Goal: Task Accomplishment & Management: Manage account settings

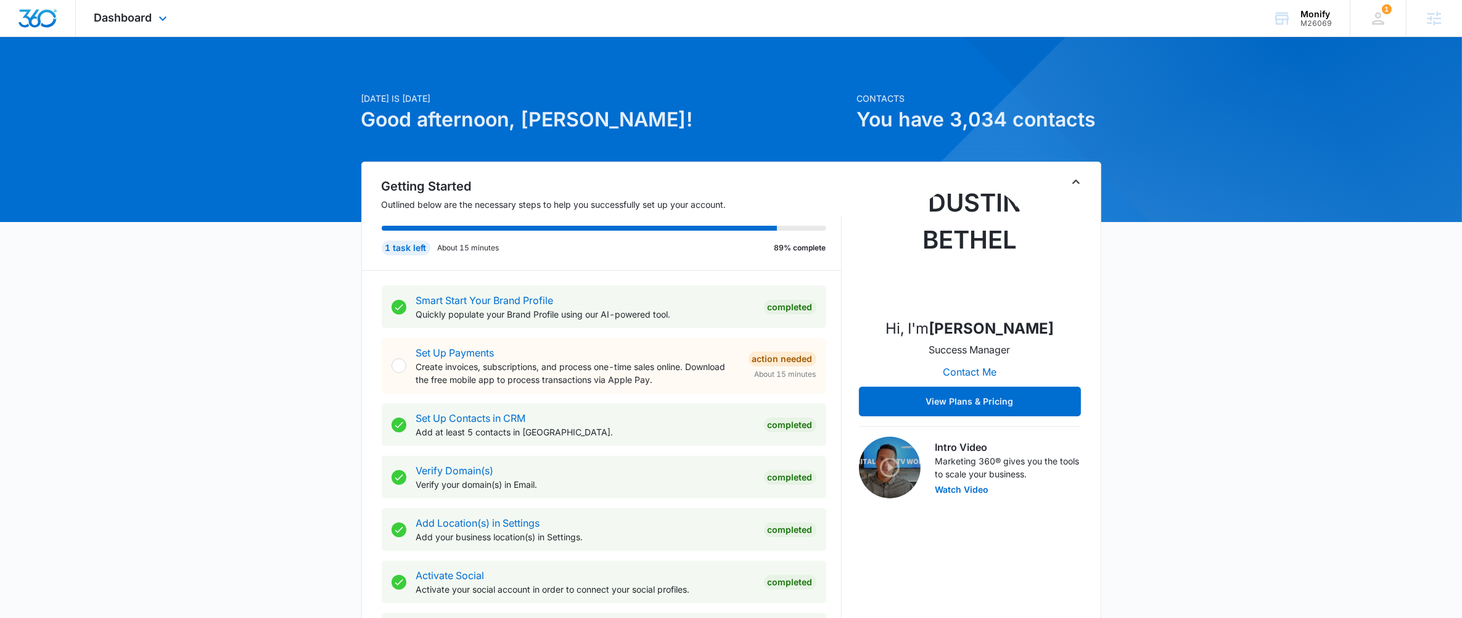
click at [148, 29] on div "Dashboard Apps Reputation Websites Forms CRM Email Social Shop Payments POS Con…" at bounding box center [132, 18] width 113 height 36
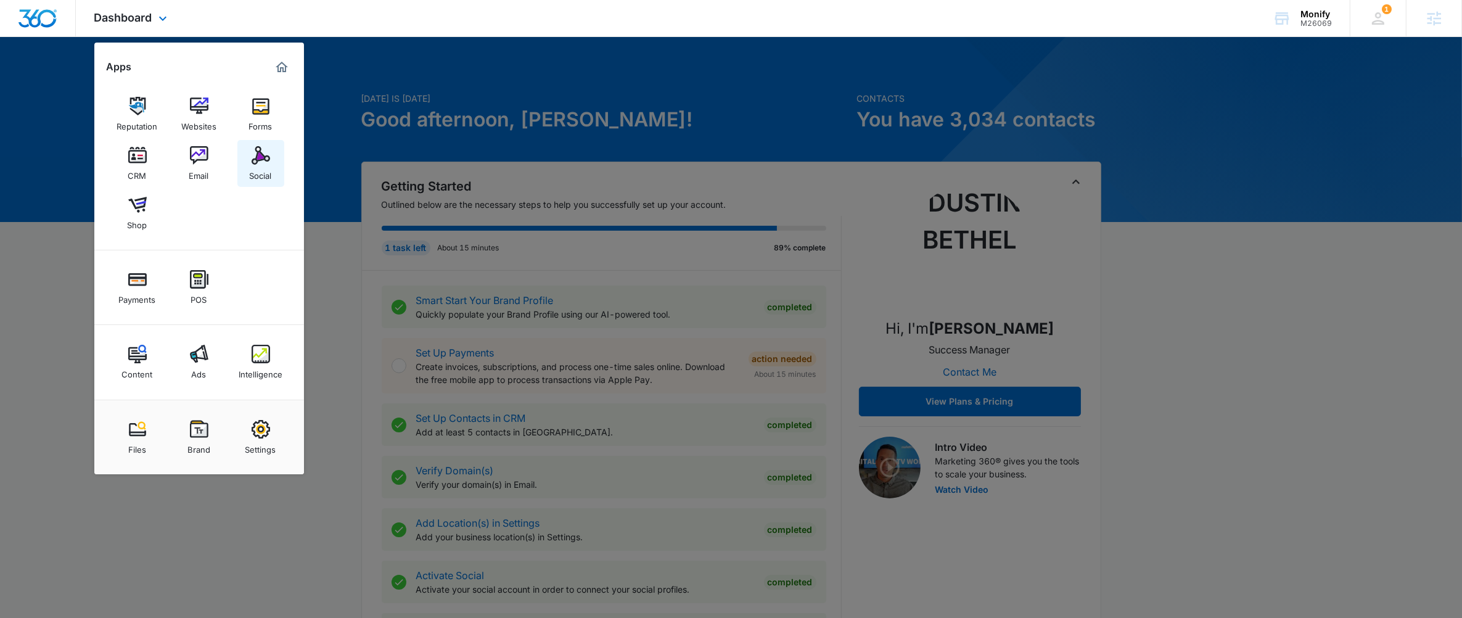
click at [236, 162] on div "Reputation Websites Forms CRM Email Social Shop" at bounding box center [199, 163] width 210 height 173
click at [249, 159] on link "Social" at bounding box center [260, 163] width 47 height 47
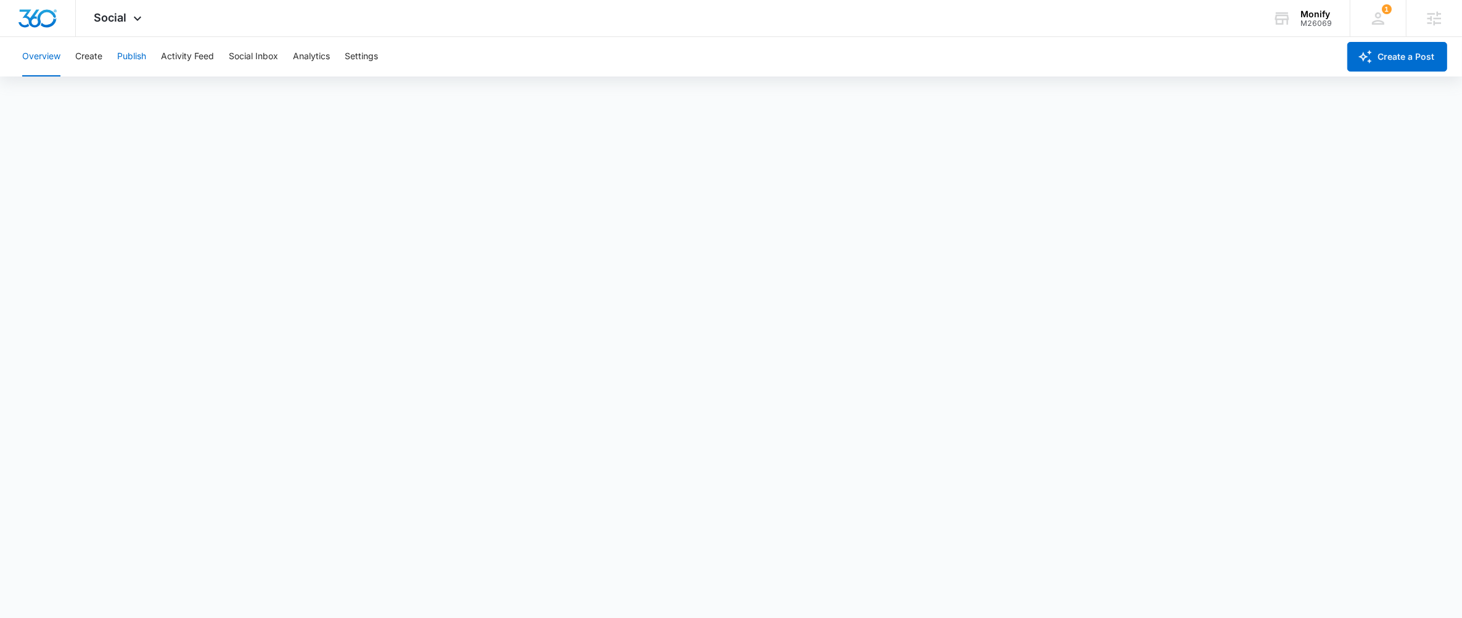
click at [117, 55] on button "Publish" at bounding box center [131, 56] width 29 height 39
click at [364, 41] on button "Settings" at bounding box center [361, 56] width 33 height 39
click at [120, 47] on button "Publish" at bounding box center [131, 56] width 29 height 39
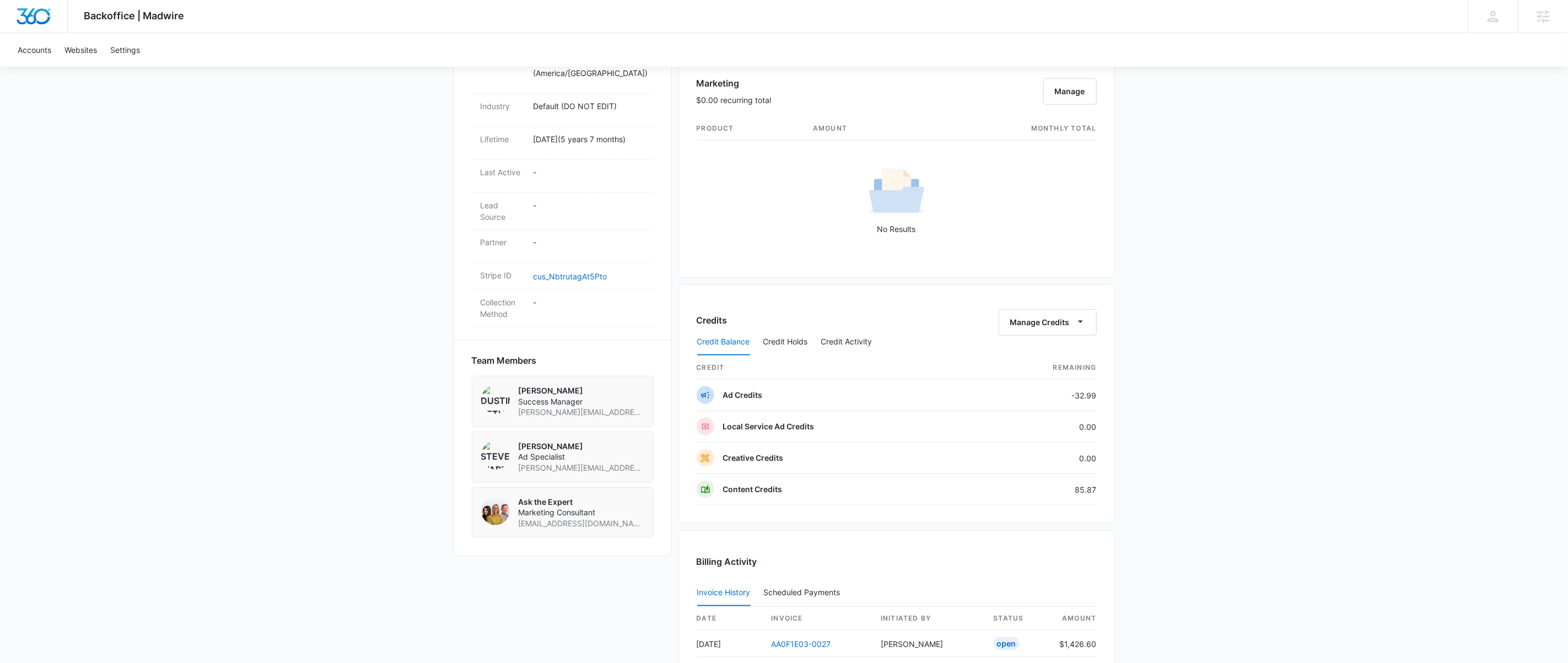
scroll to position [719, 0]
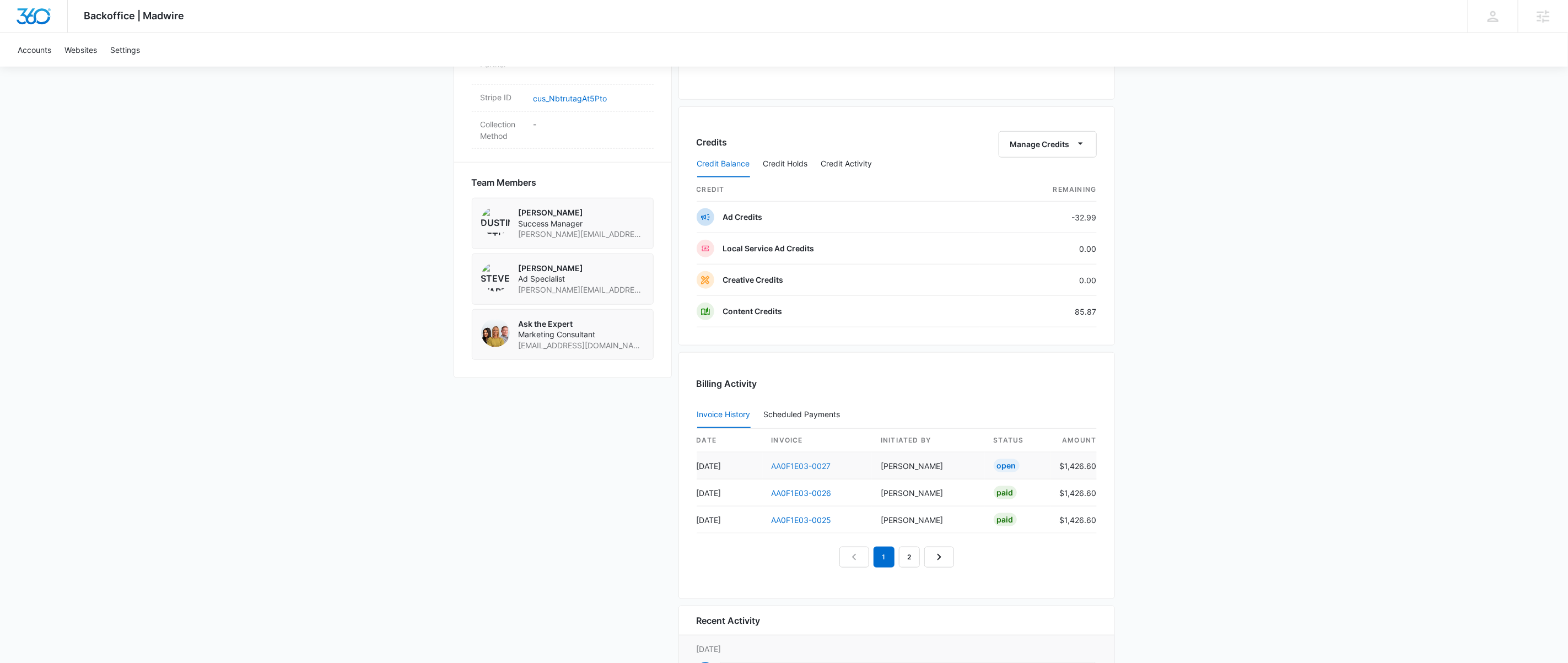
click at [789, 471] on link "AA0F1E03-0027" at bounding box center [801, 466] width 60 height 9
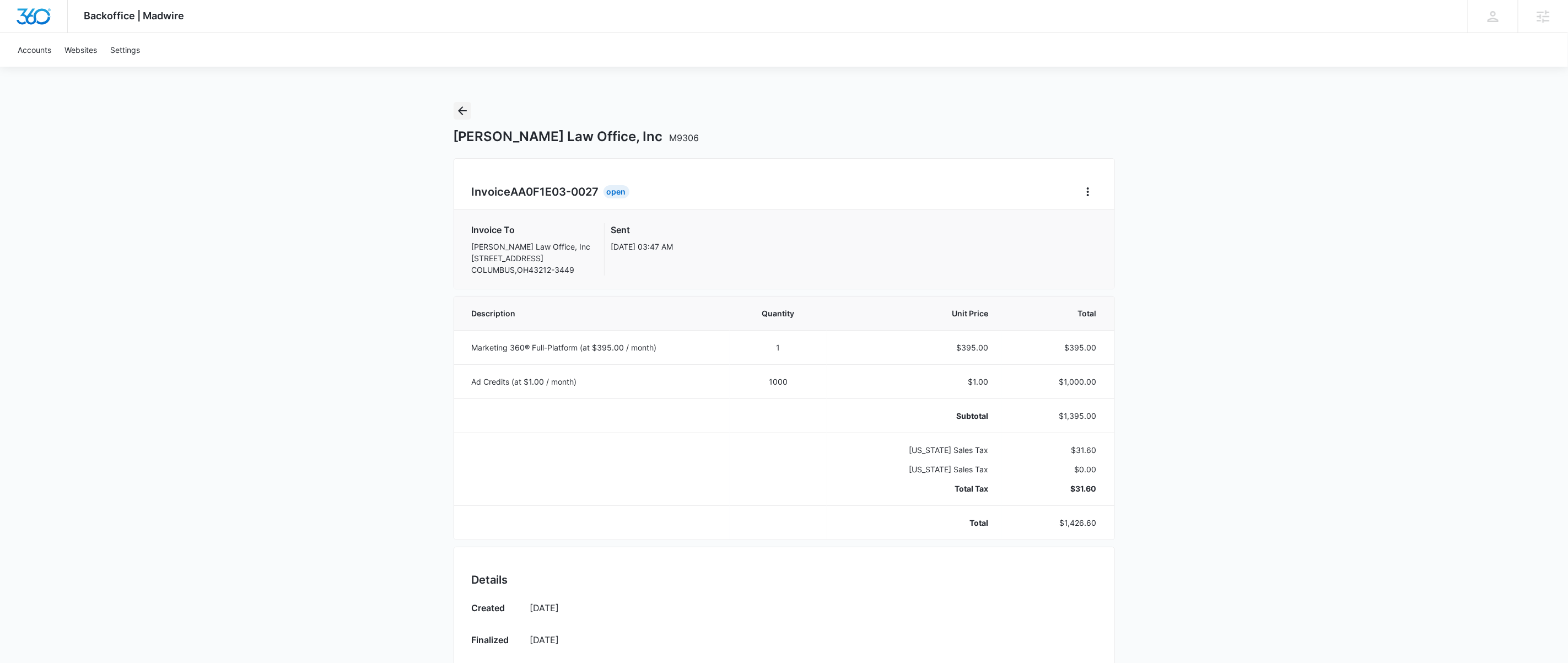
click at [468, 107] on icon "Back" at bounding box center [462, 111] width 13 height 13
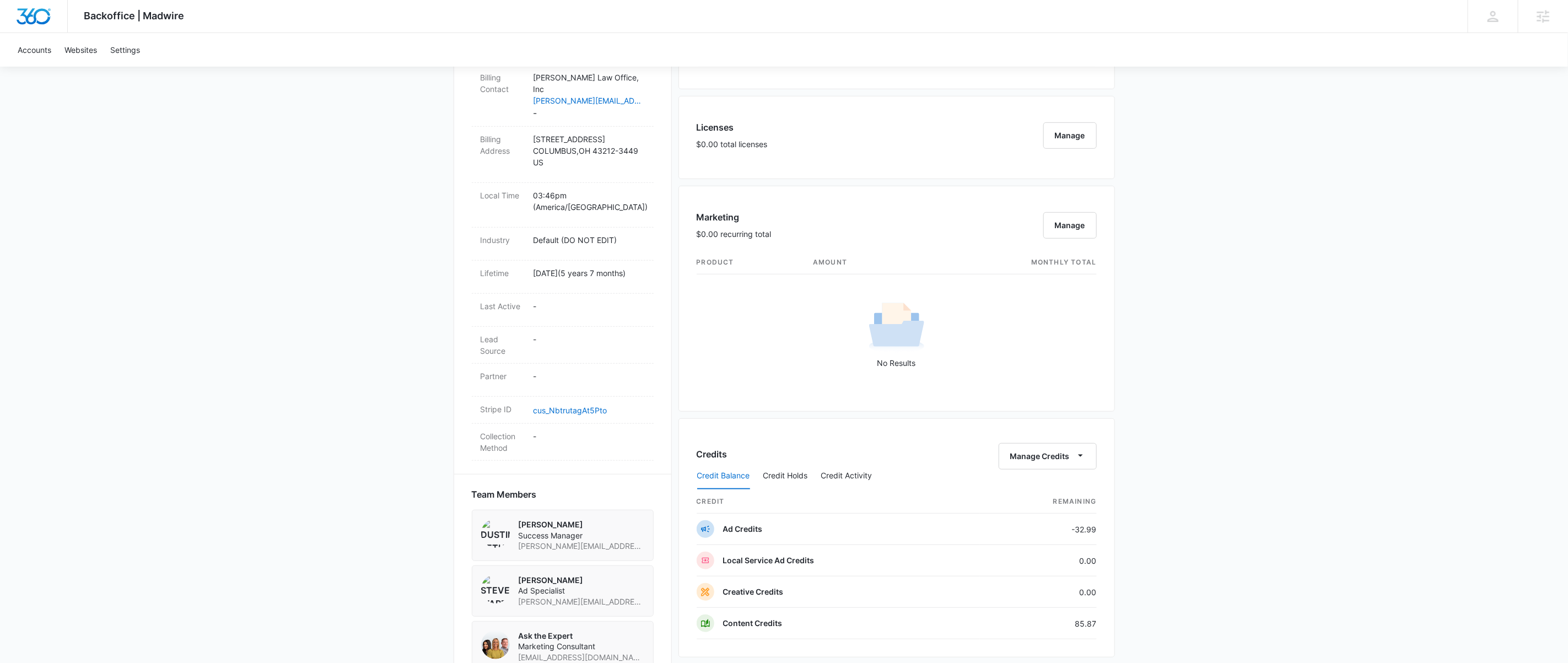
scroll to position [840, 0]
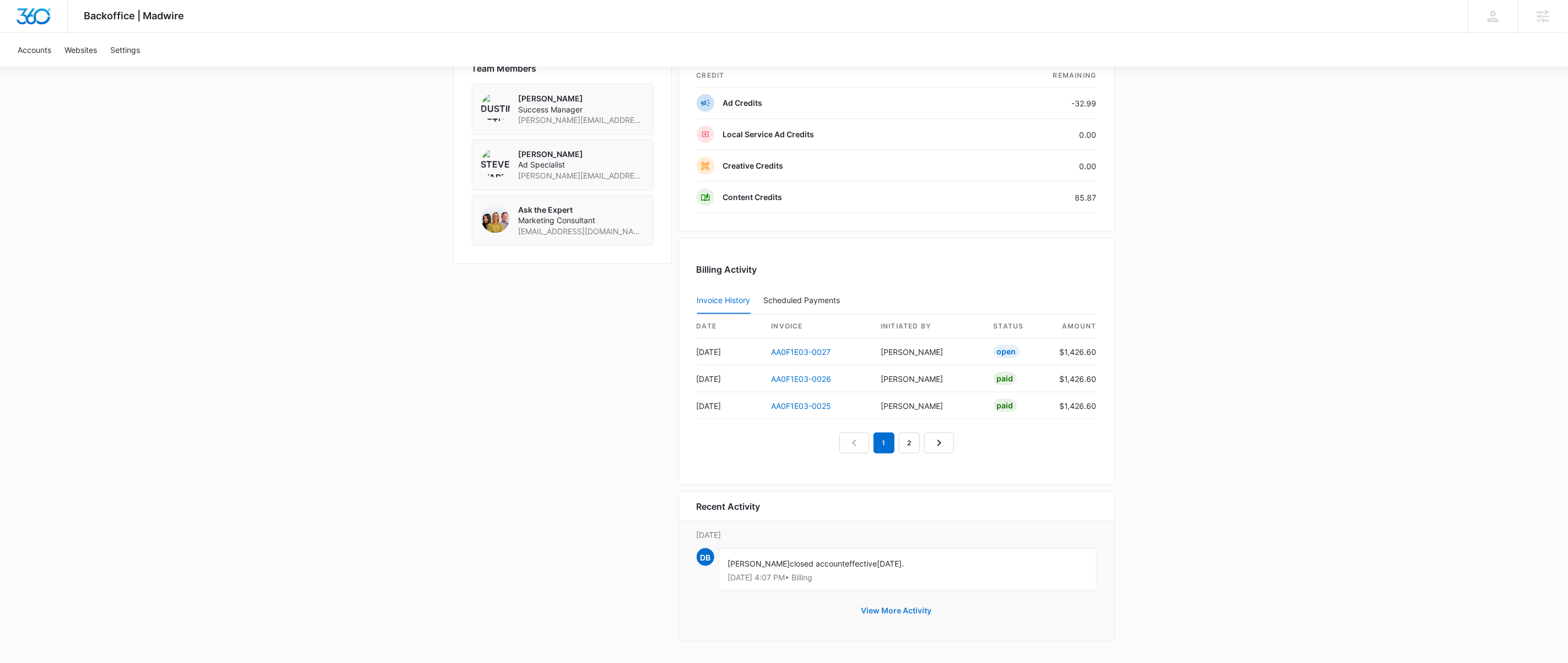
click at [900, 608] on button "View More Activity" at bounding box center [897, 610] width 93 height 27
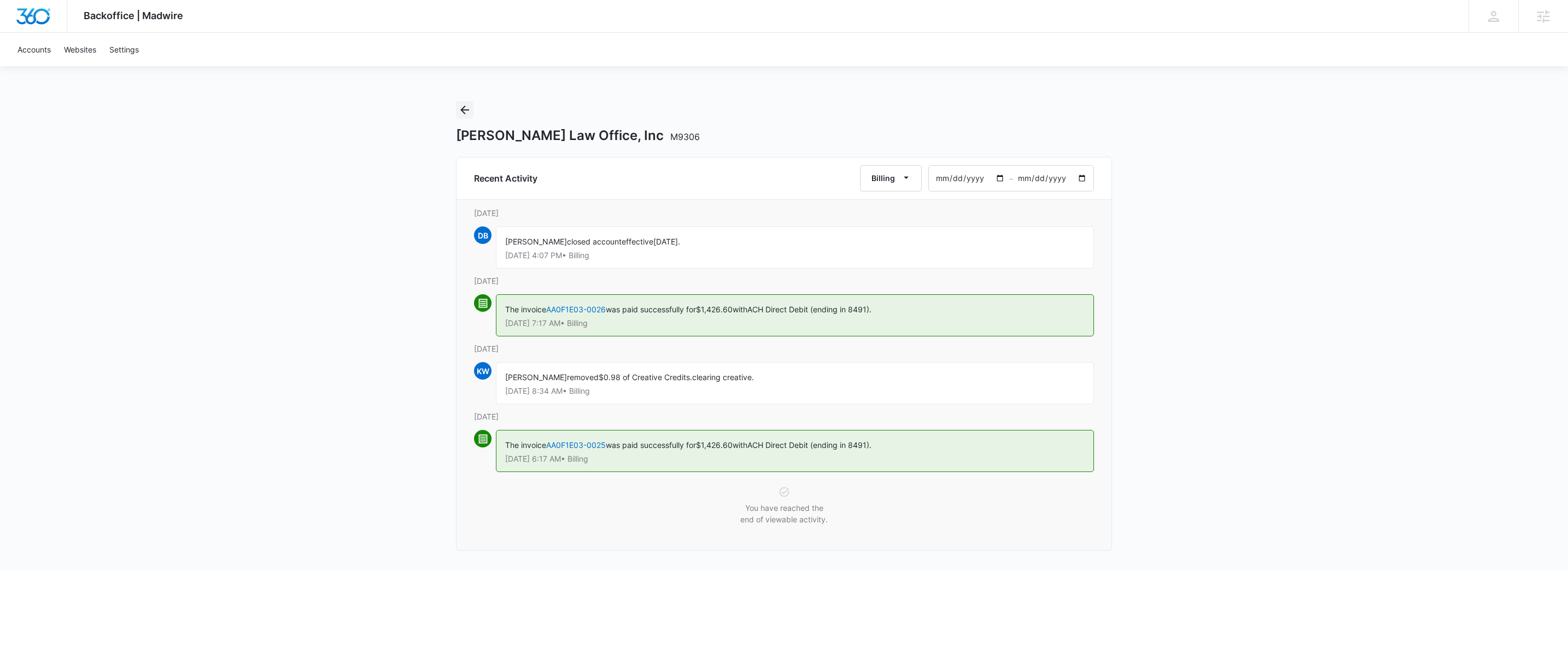
click at [461, 112] on icon "Back" at bounding box center [464, 110] width 13 height 13
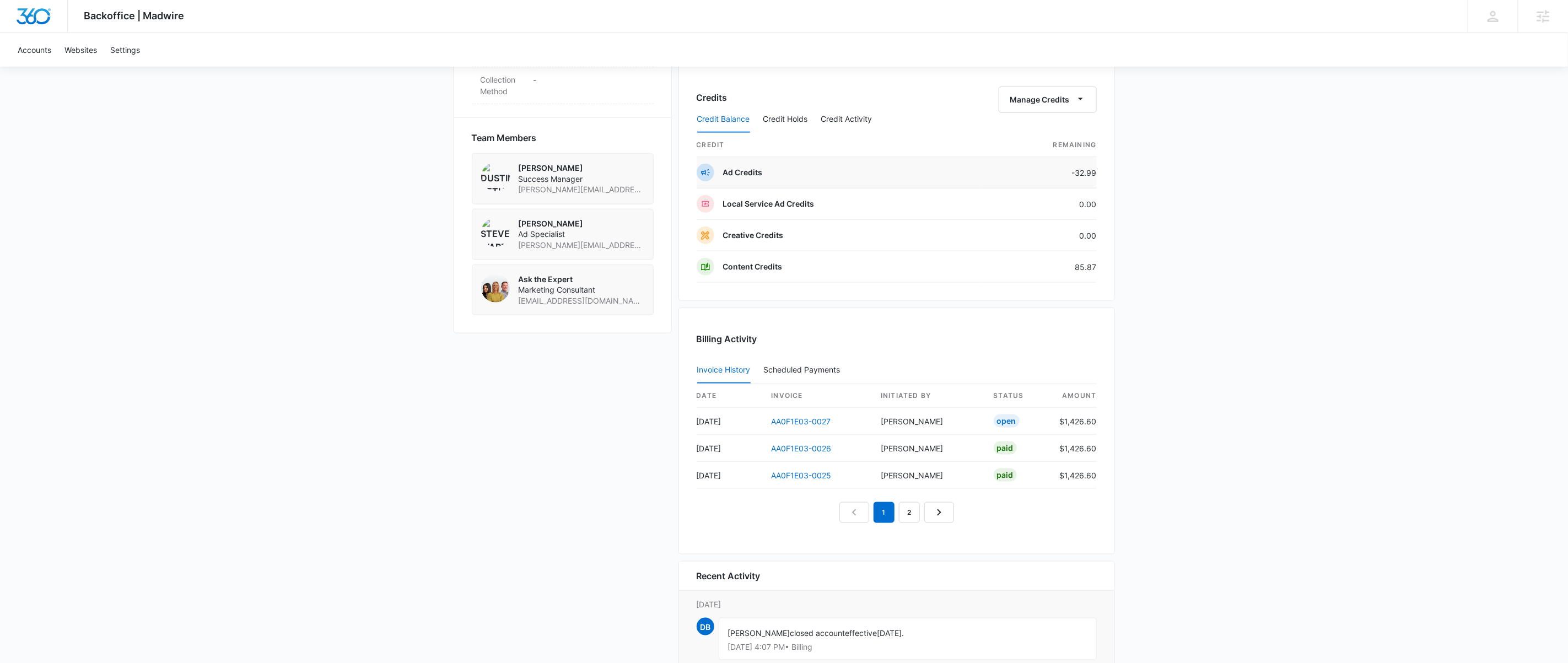
scroll to position [840, 0]
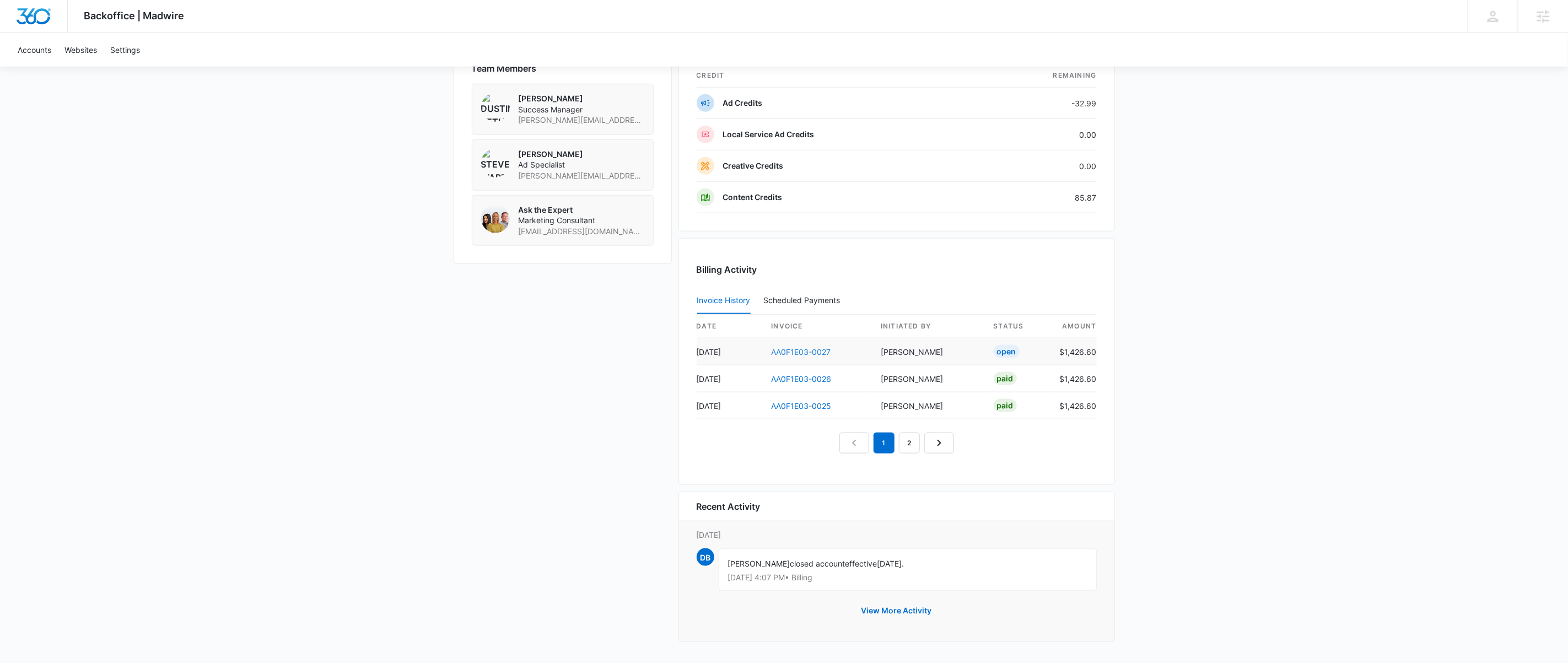
click at [795, 347] on link "AA0F1E03-0027" at bounding box center [801, 351] width 60 height 9
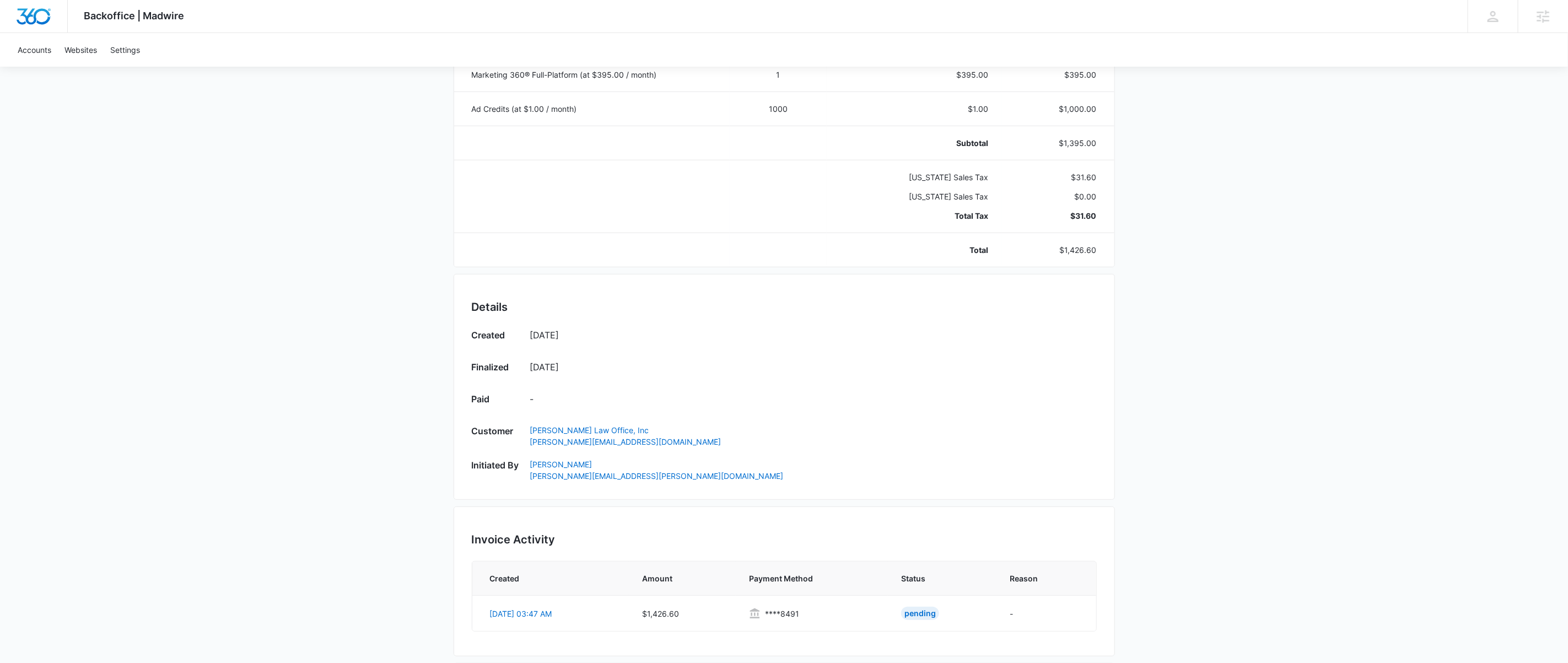
scroll to position [424, 0]
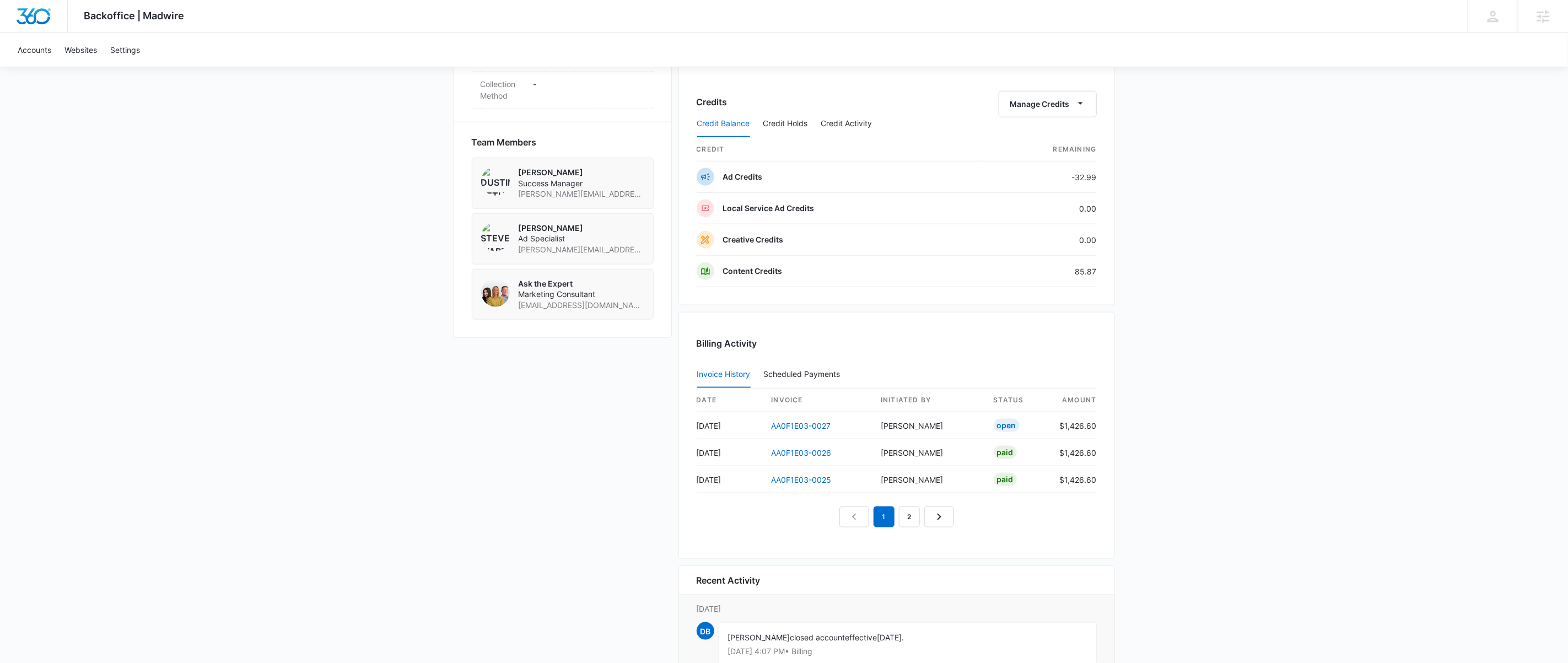
scroll to position [840, 0]
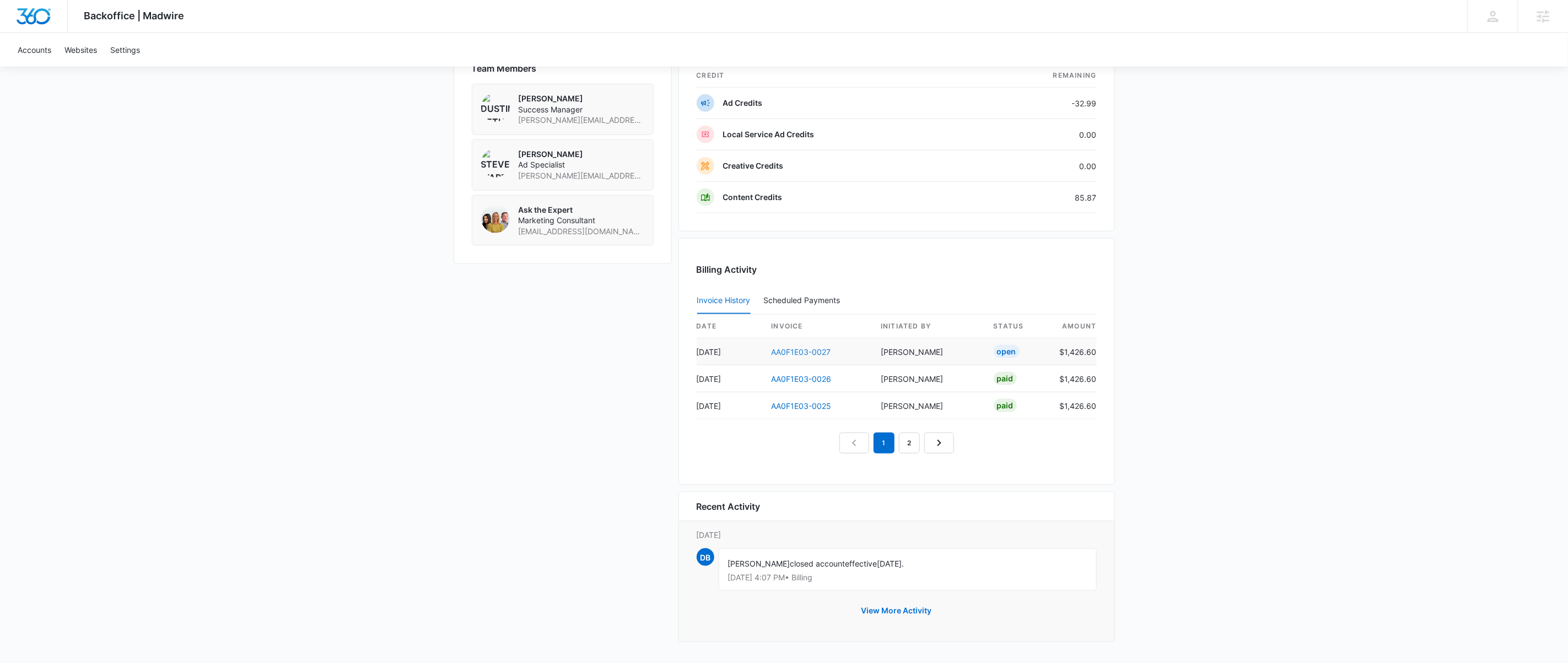
click at [783, 347] on link "AA0F1E03-0027" at bounding box center [801, 351] width 60 height 9
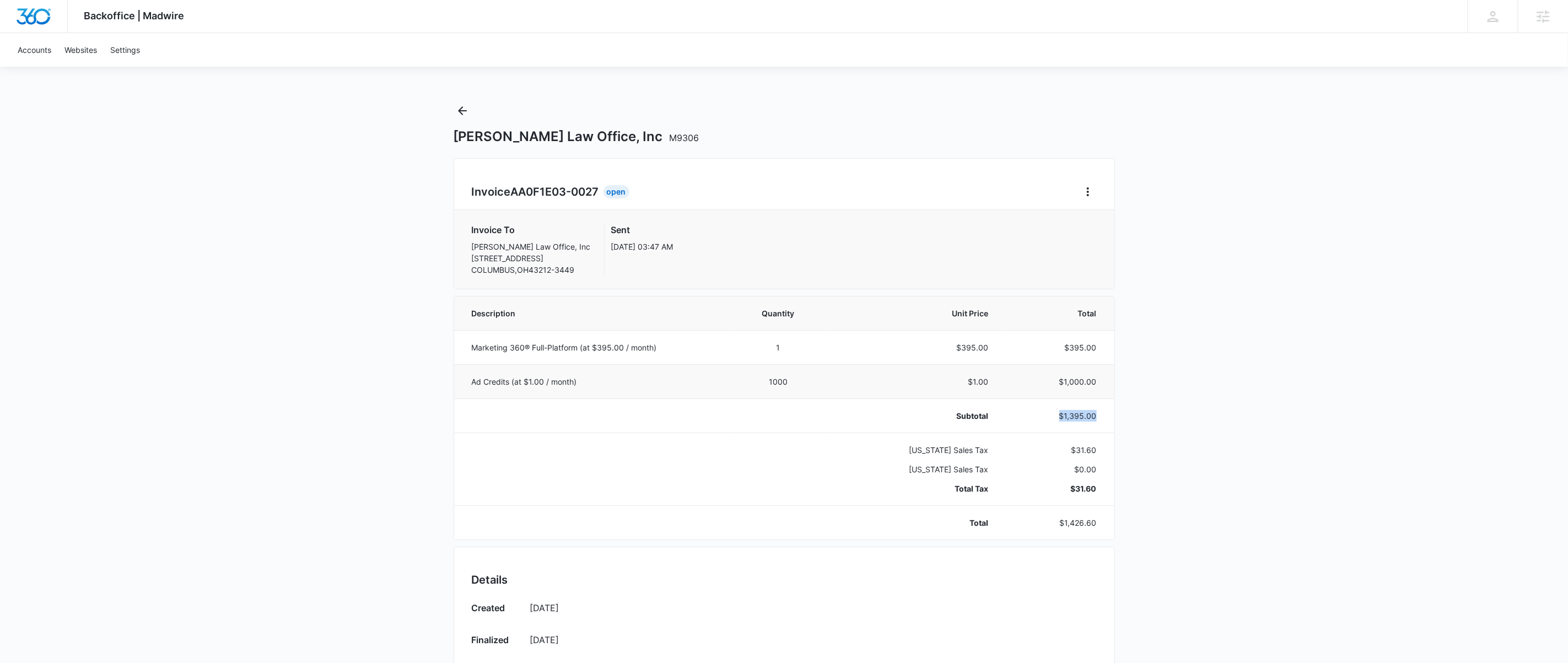
drag, startPoint x: 1099, startPoint y: 417, endPoint x: 1011, endPoint y: 393, distance: 91.2
click at [1058, 416] on td "$1,395.00" at bounding box center [1058, 415] width 113 height 34
copy p "$1,395.00"
click at [1093, 186] on icon "Home" at bounding box center [1088, 191] width 13 height 13
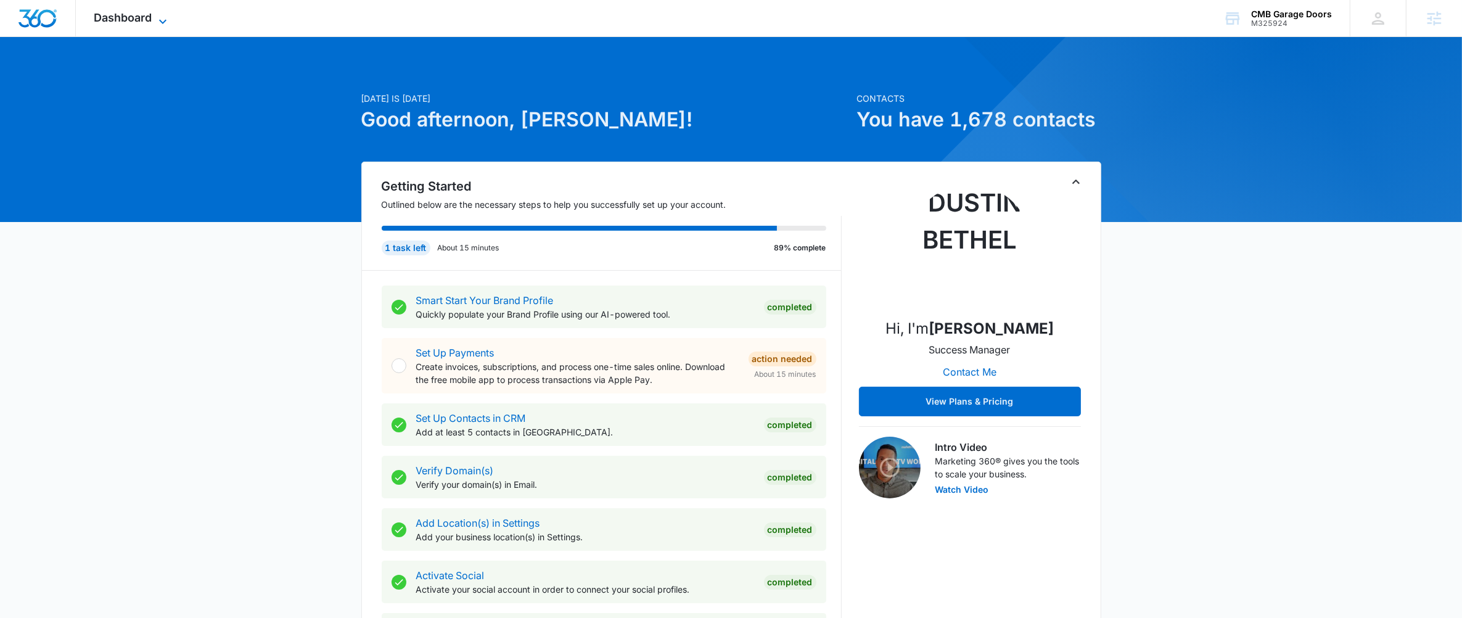
click at [143, 14] on span "Dashboard" at bounding box center [123, 17] width 58 height 13
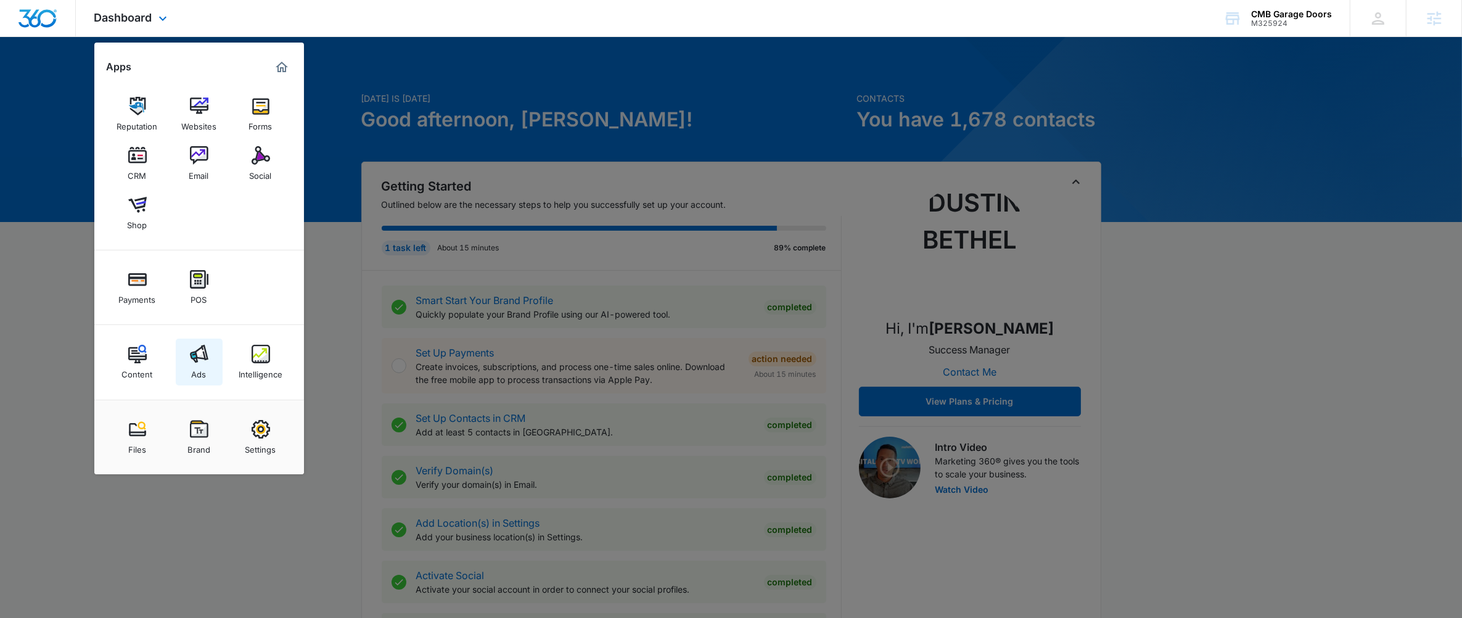
click at [196, 363] on img at bounding box center [199, 354] width 18 height 18
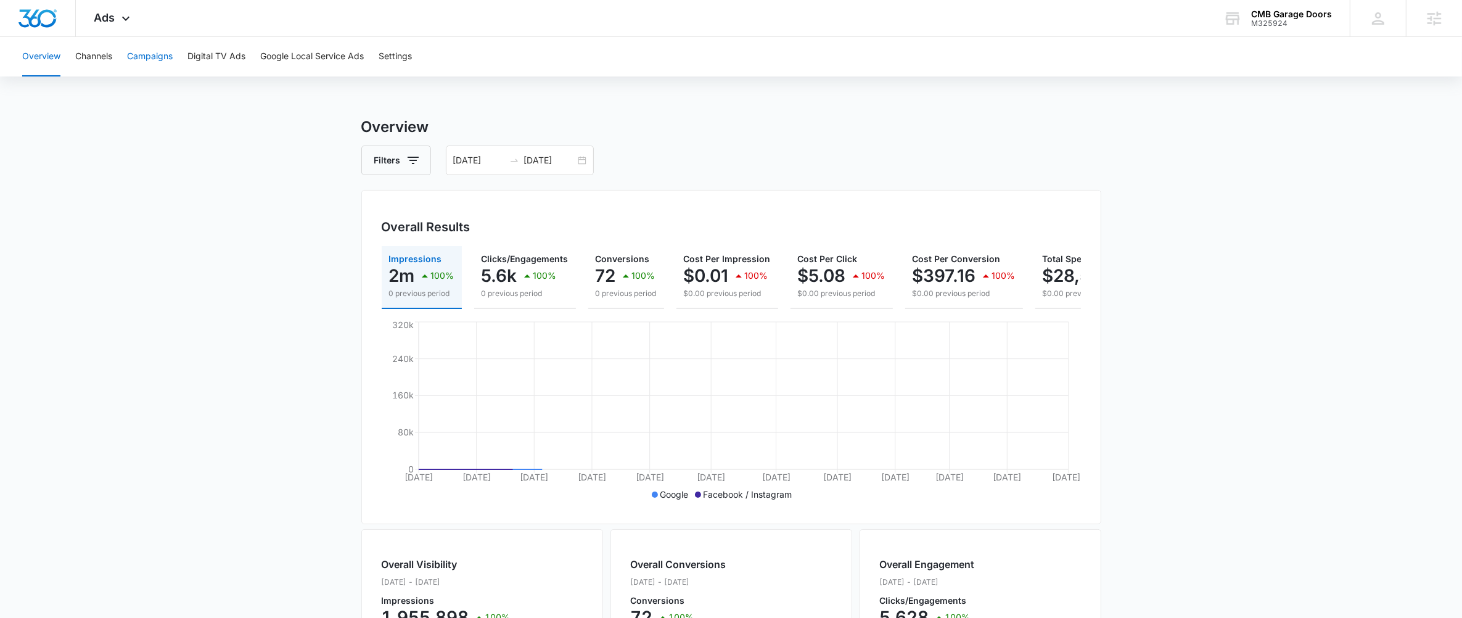
click at [153, 56] on button "Campaigns" at bounding box center [150, 56] width 46 height 39
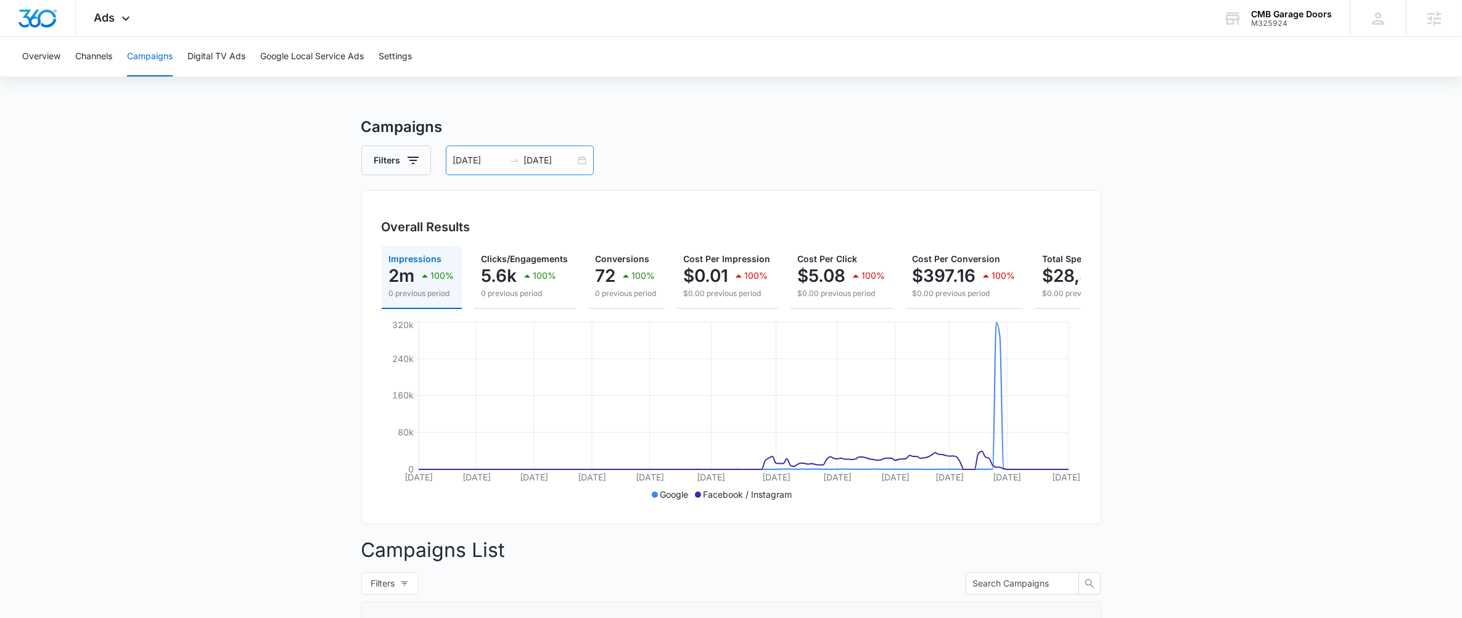
click at [511, 160] on icon "swap-right" at bounding box center [514, 160] width 10 height 10
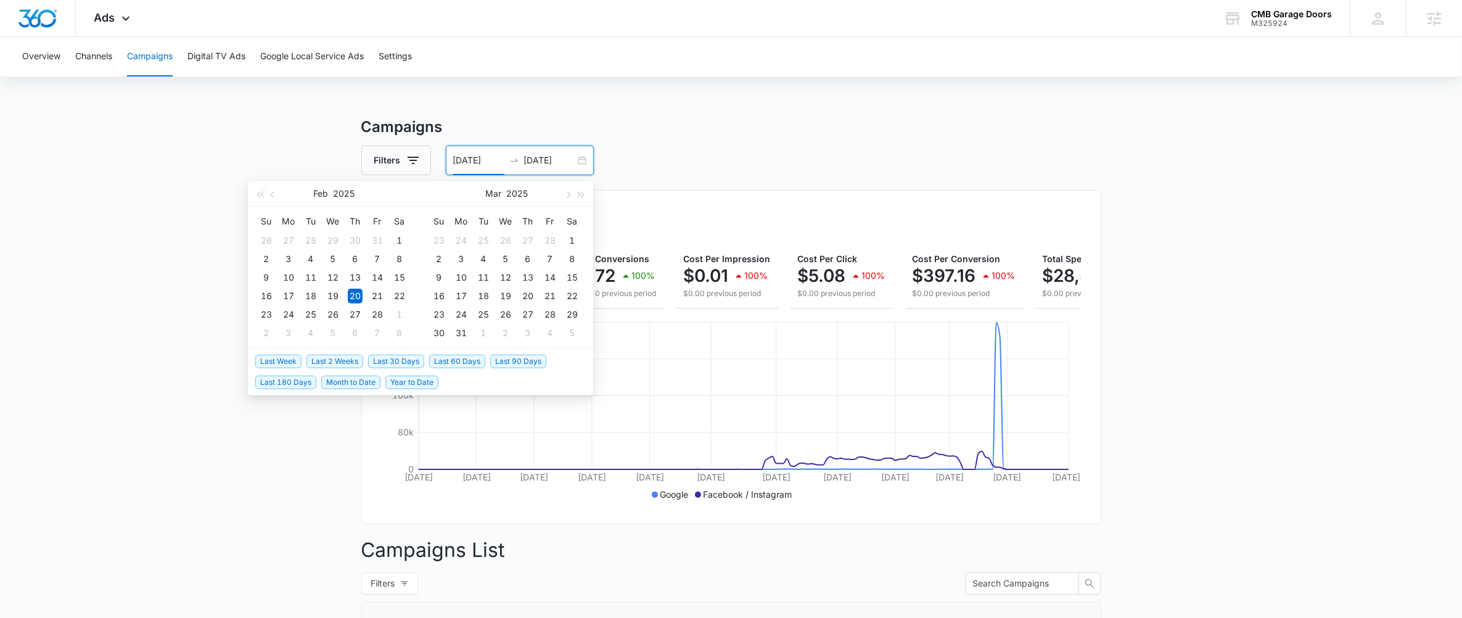
click at [390, 355] on span "Last 30 Days" at bounding box center [396, 362] width 56 height 14
type input "08/05/2025"
type input "09/04/2025"
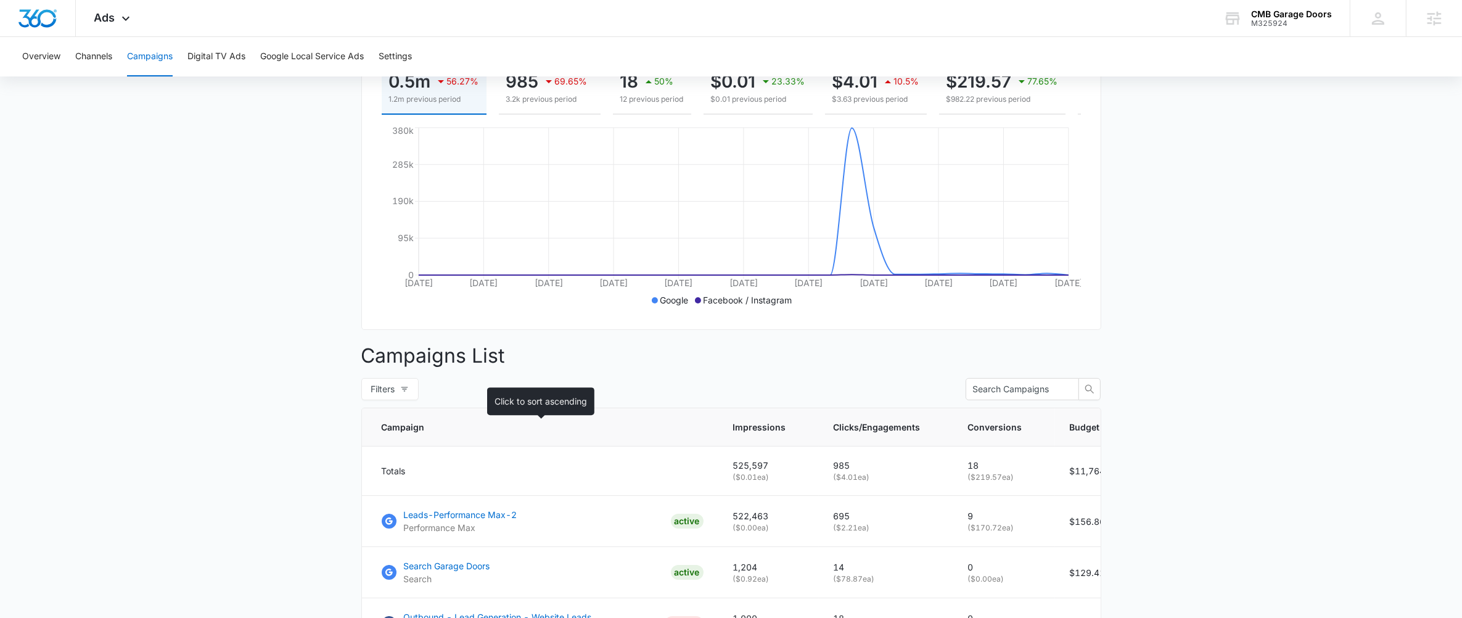
scroll to position [60, 0]
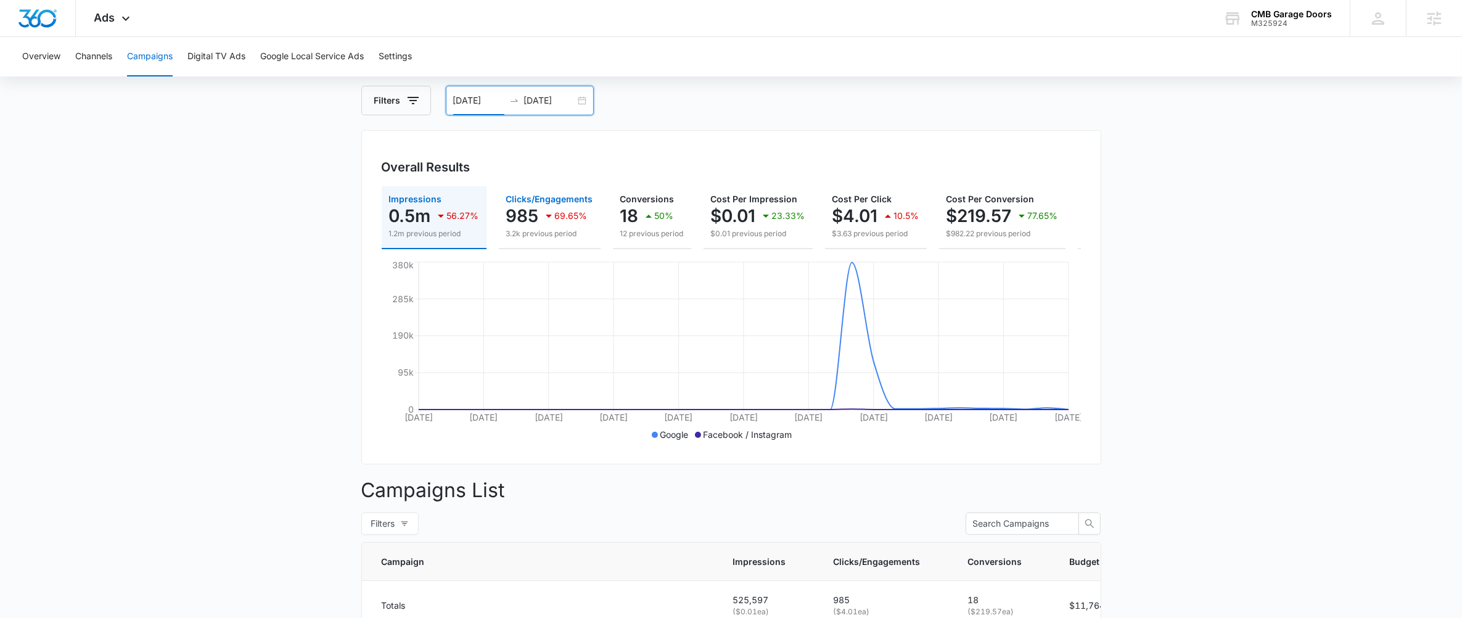
click at [547, 224] on div "69.65%" at bounding box center [564, 215] width 46 height 25
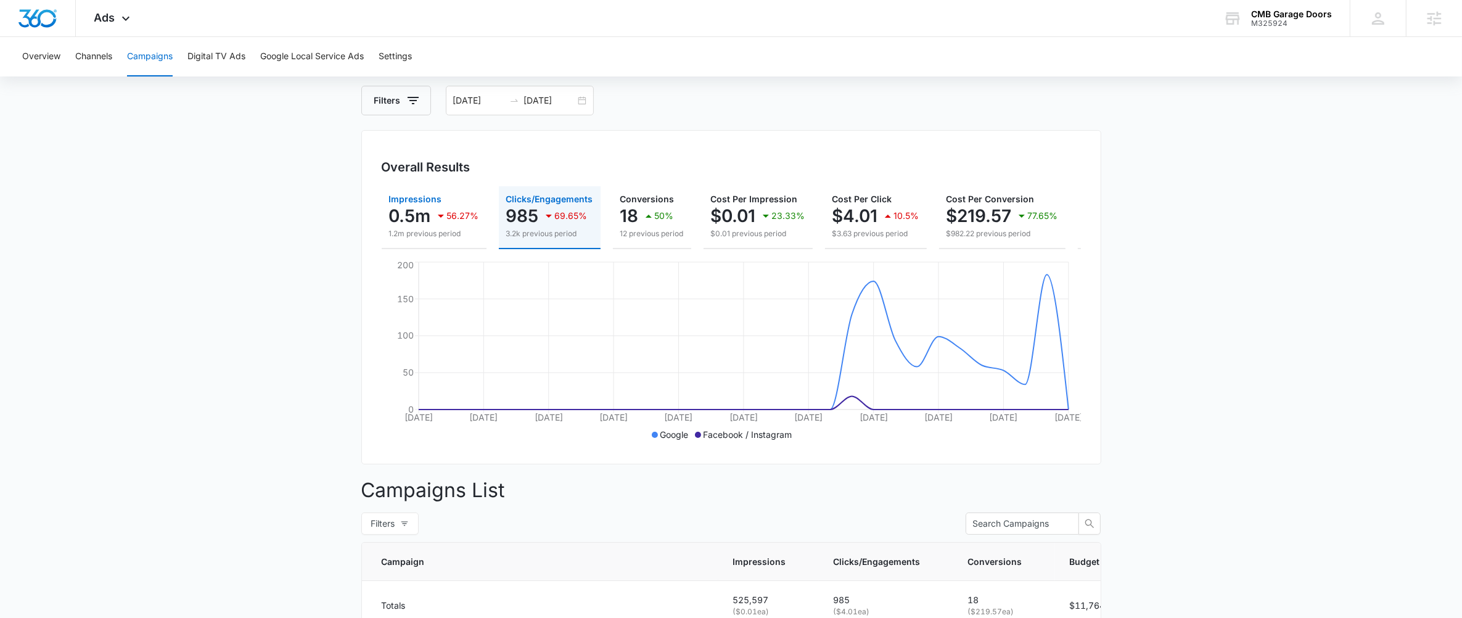
click at [453, 224] on div "56.27%" at bounding box center [457, 215] width 46 height 25
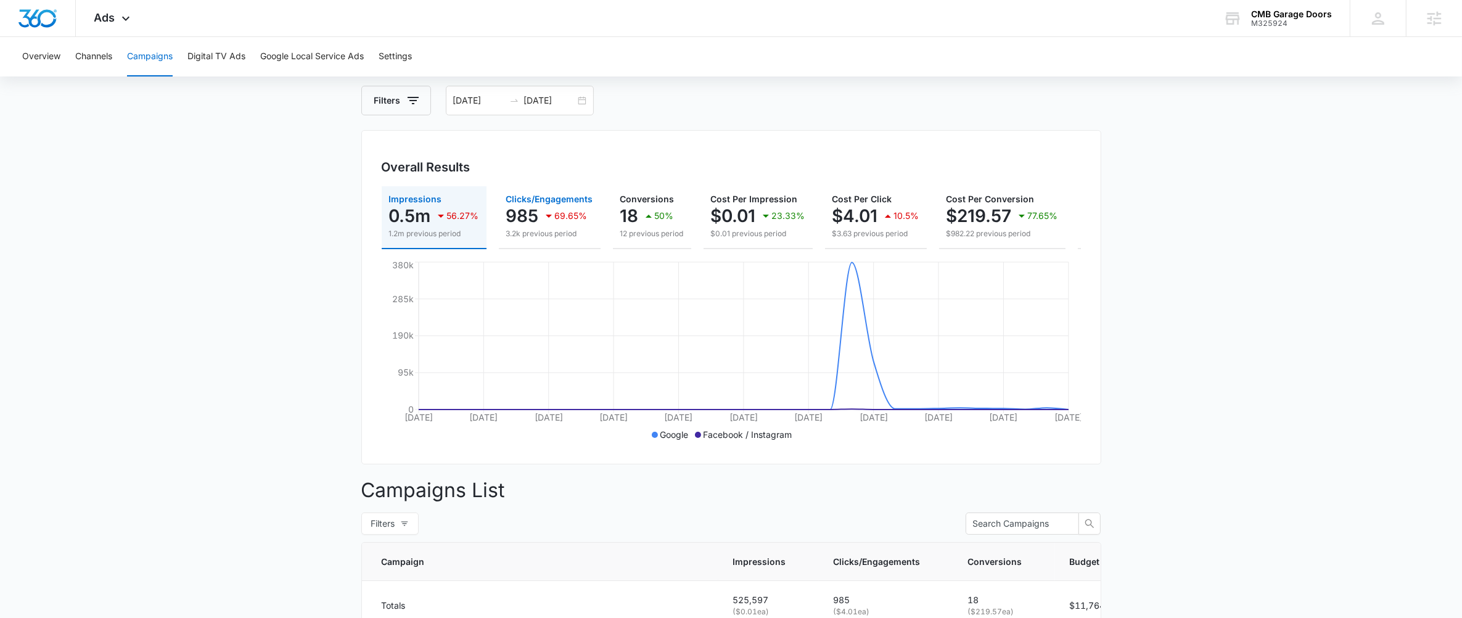
click at [525, 218] on p "985" at bounding box center [522, 216] width 33 height 20
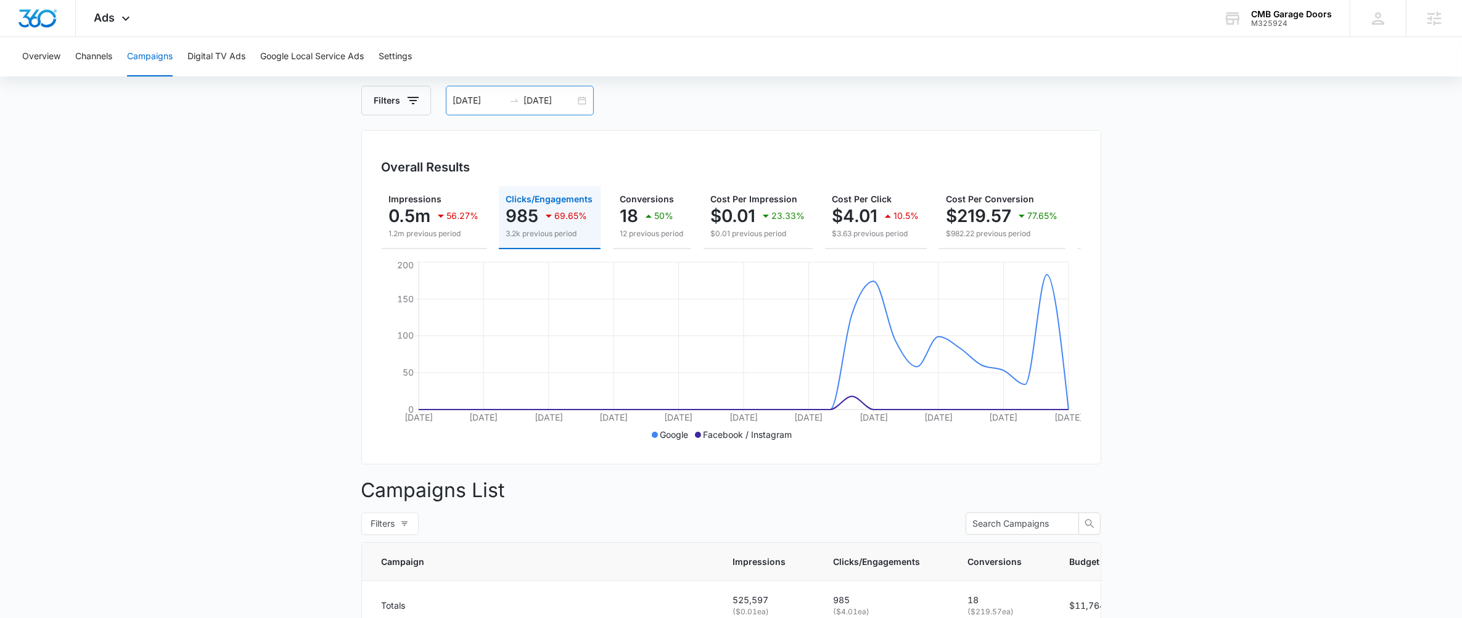
click at [520, 99] on div at bounding box center [514, 101] width 20 height 10
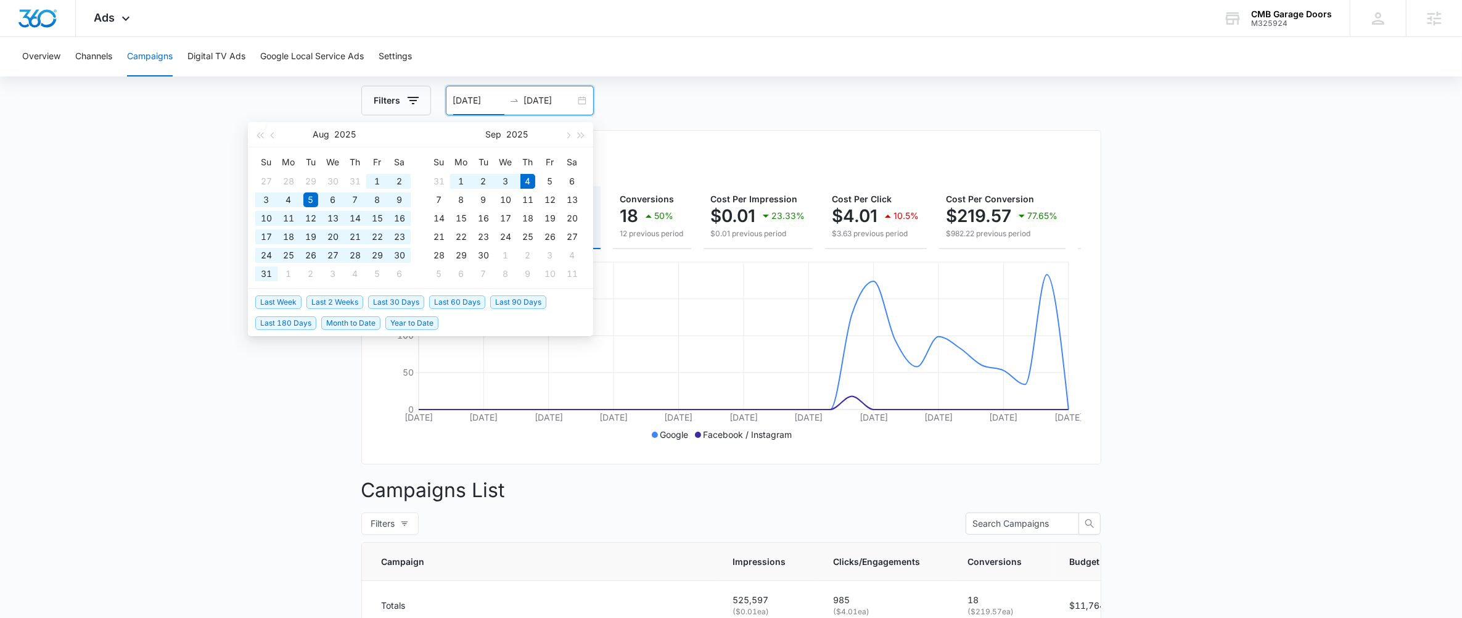
click at [462, 302] on span "Last 60 Days" at bounding box center [457, 302] width 56 height 14
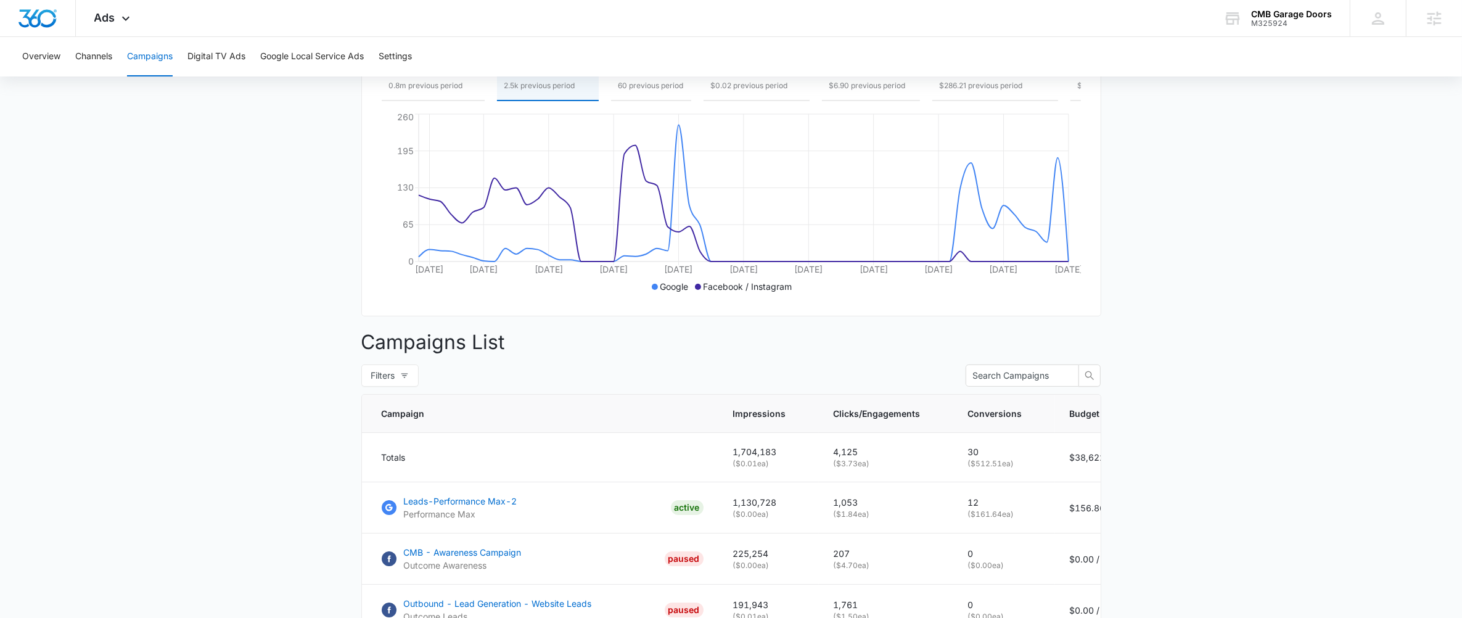
scroll to position [52, 0]
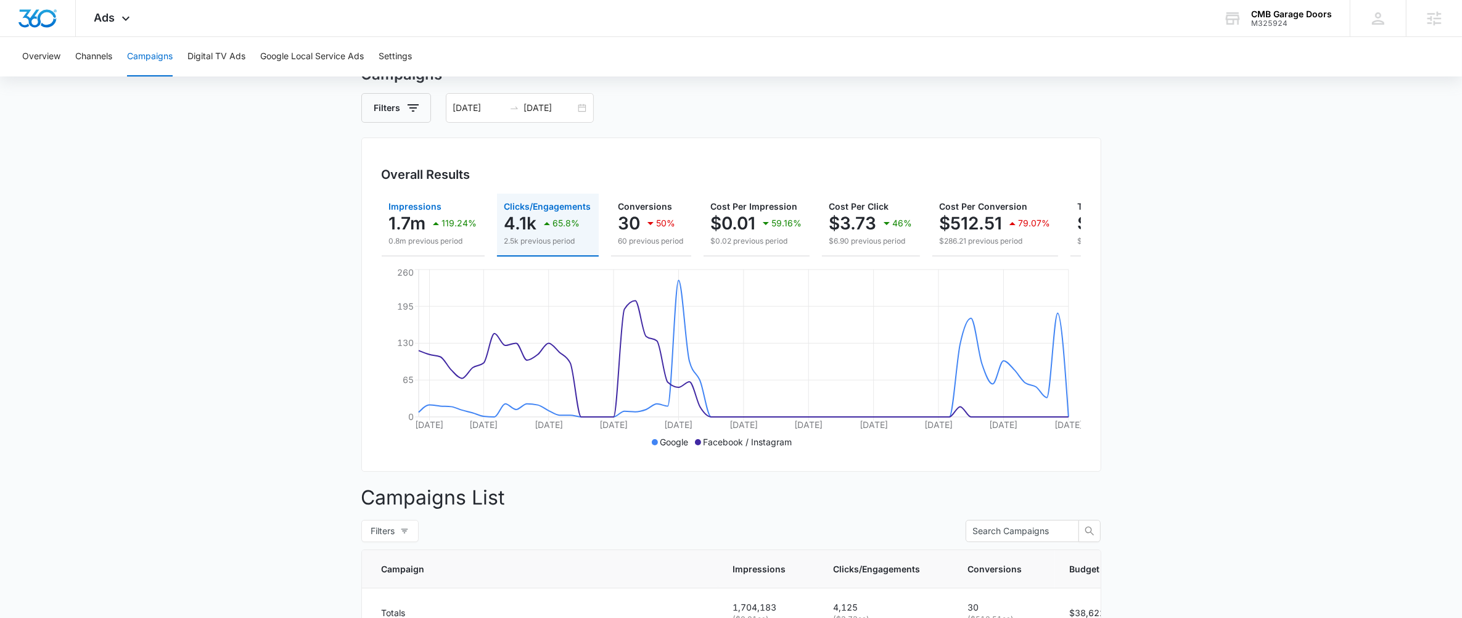
click at [422, 228] on p "1.7m" at bounding box center [407, 223] width 37 height 20
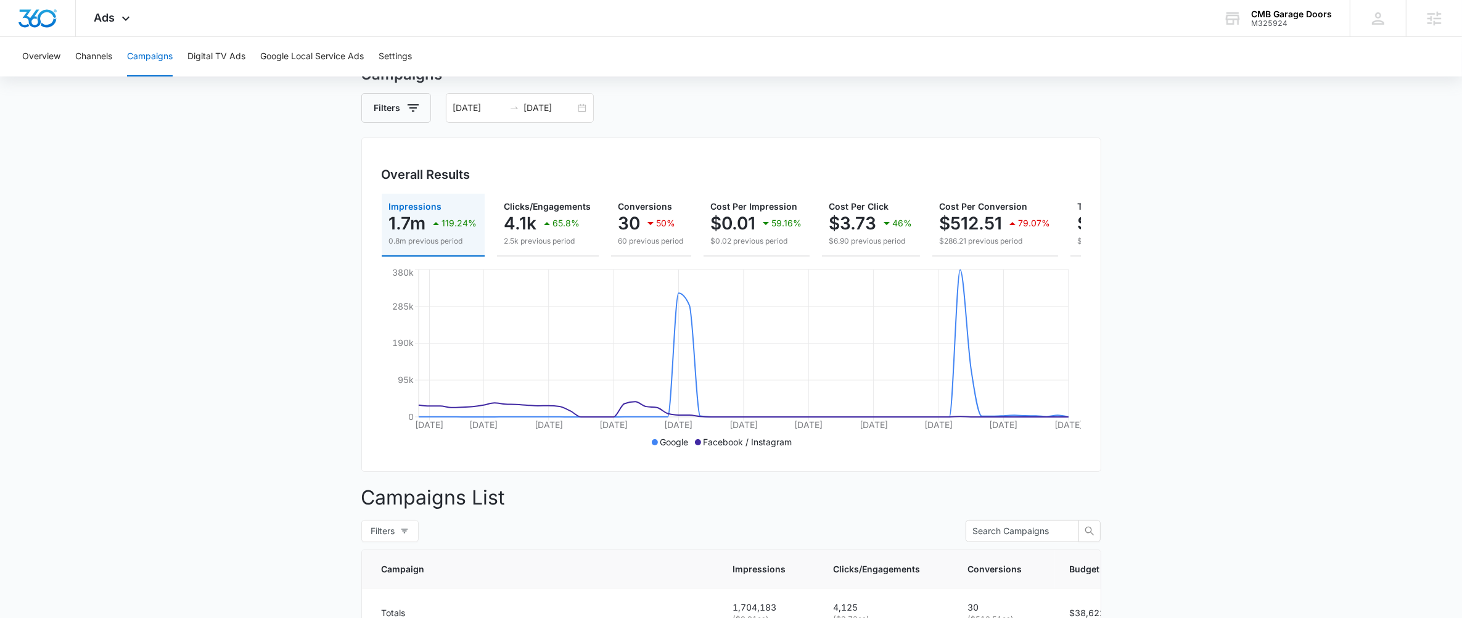
scroll to position [0, 148]
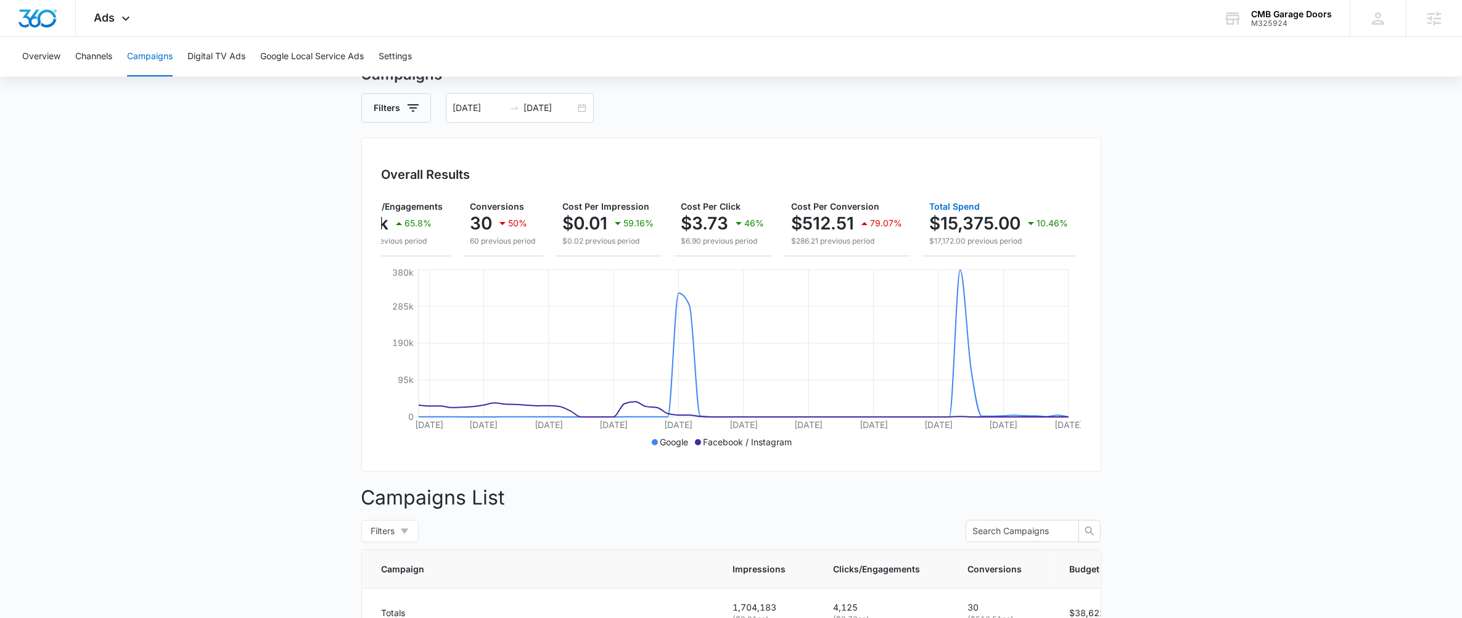
click at [988, 219] on p "$15,375.00" at bounding box center [975, 223] width 91 height 20
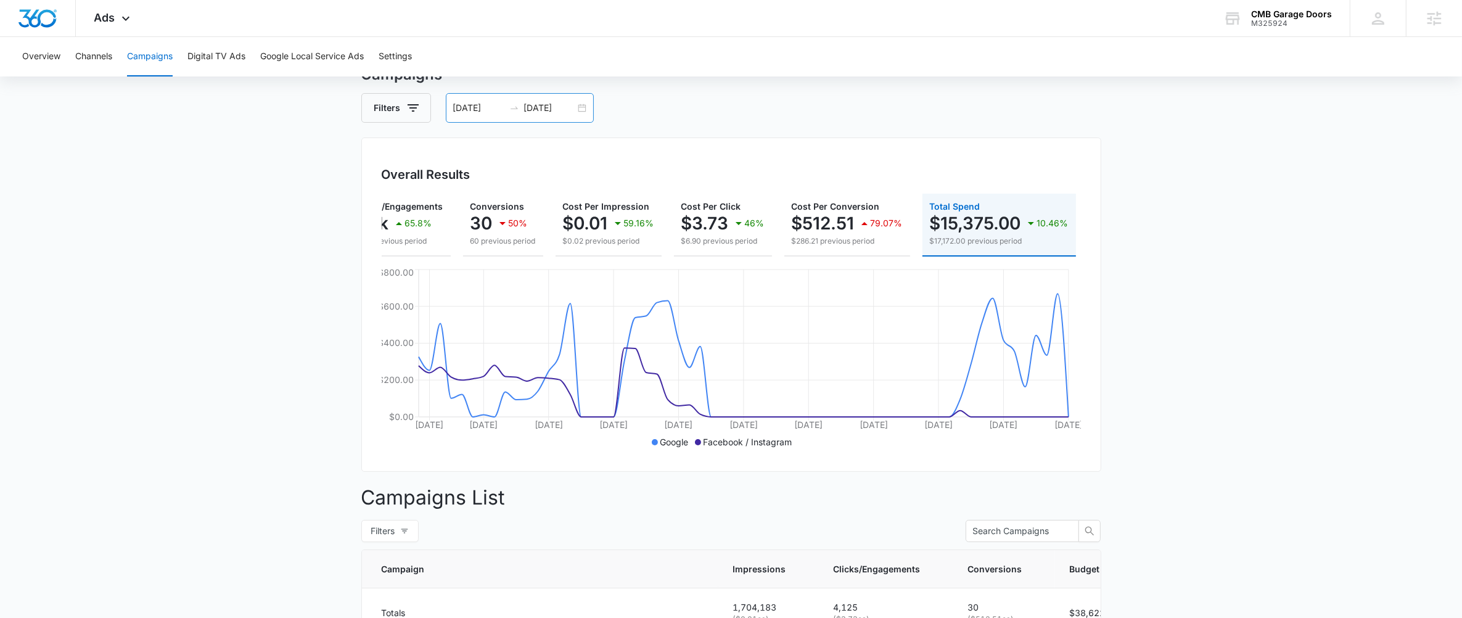
click at [511, 115] on div "07/06/2025 09/04/2025" at bounding box center [520, 108] width 148 height 30
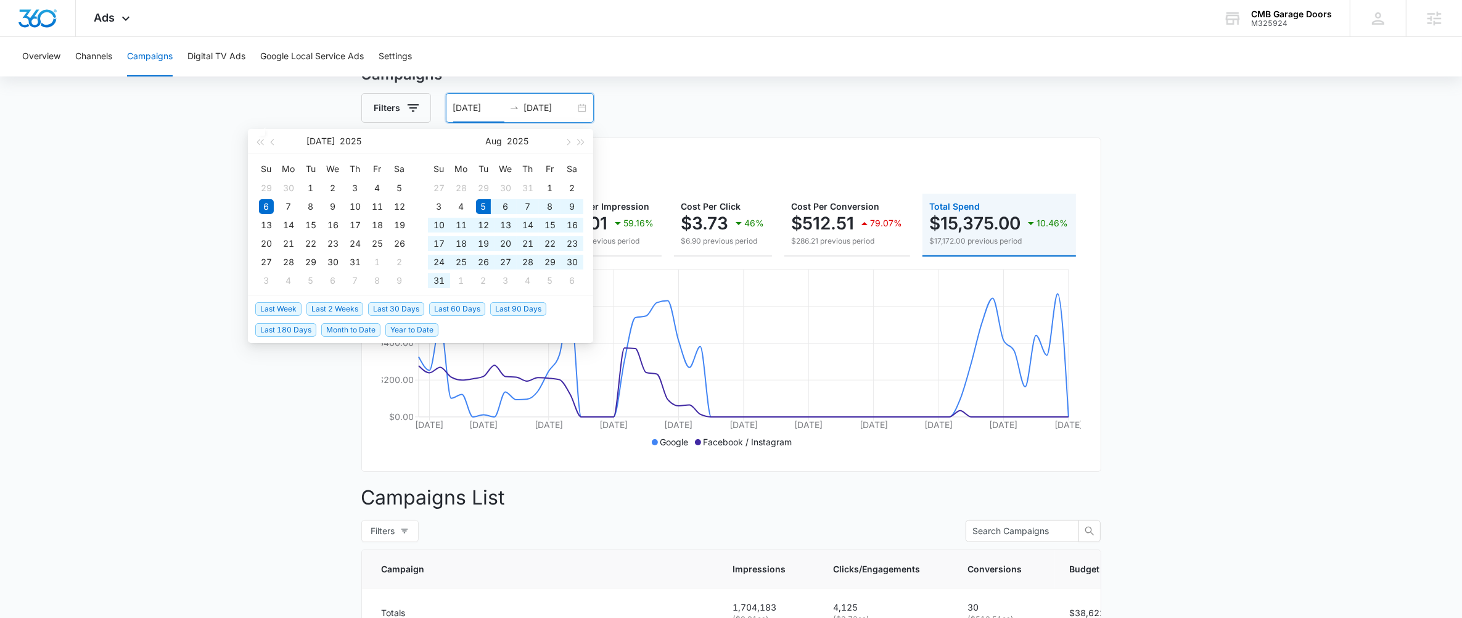
click at [400, 310] on span "Last 30 Days" at bounding box center [396, 309] width 56 height 14
type input "08/05/2025"
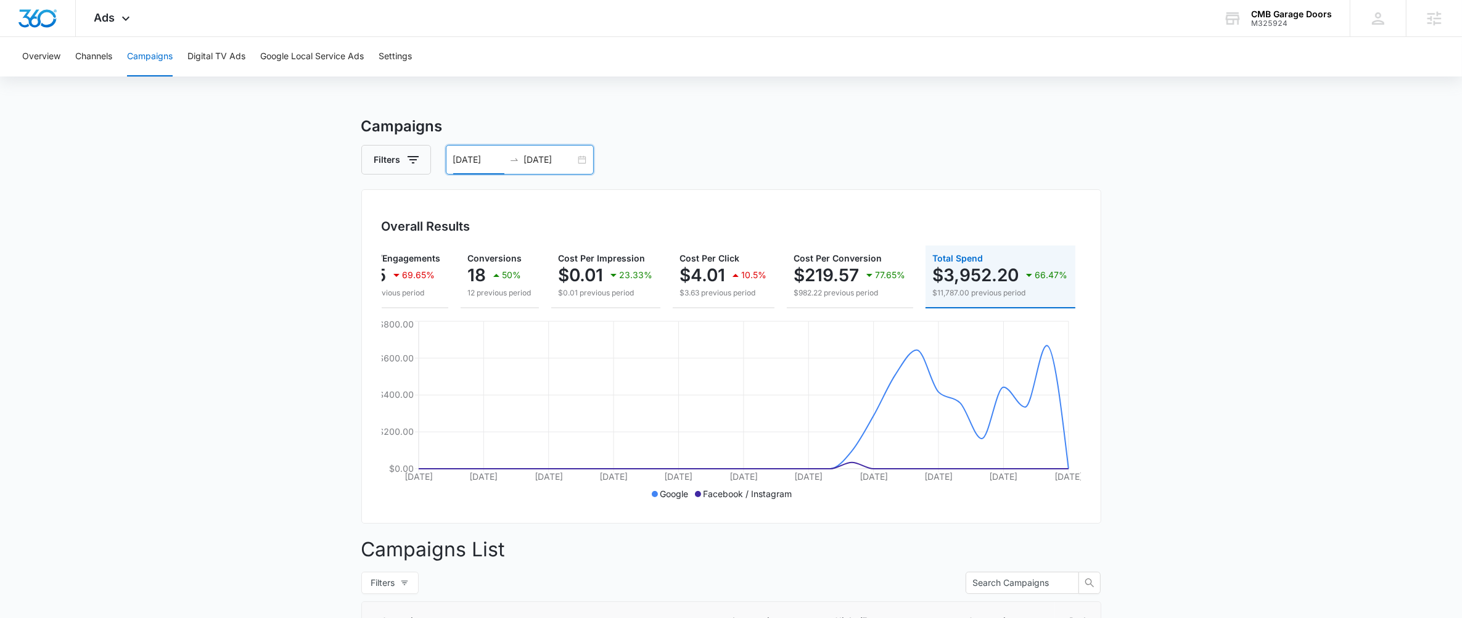
scroll to position [0, 0]
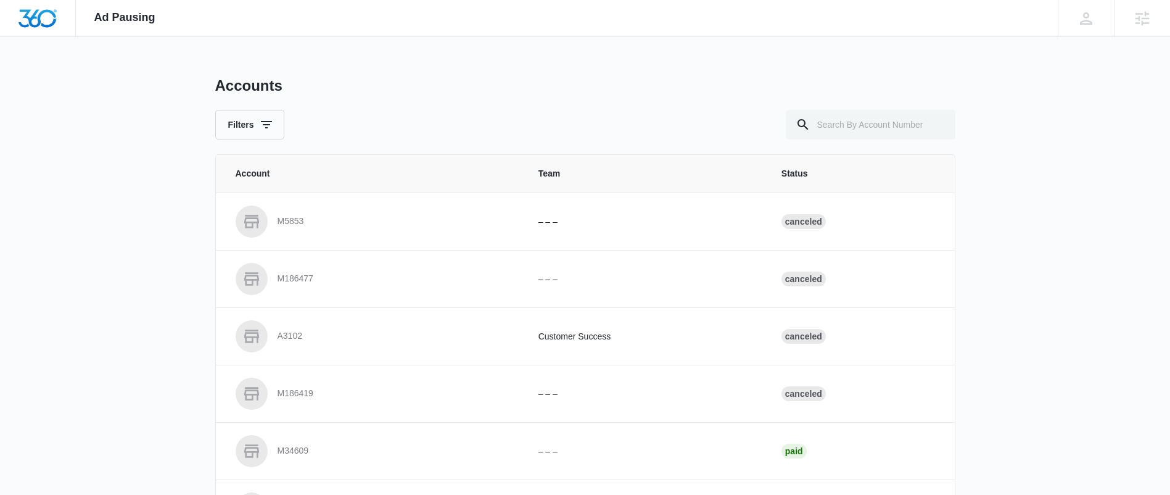
click at [860, 106] on div "Accounts Filters" at bounding box center [585, 107] width 740 height 63
click at [857, 116] on input "text" at bounding box center [871, 125] width 170 height 30
paste input "M325924"
type input "M325924"
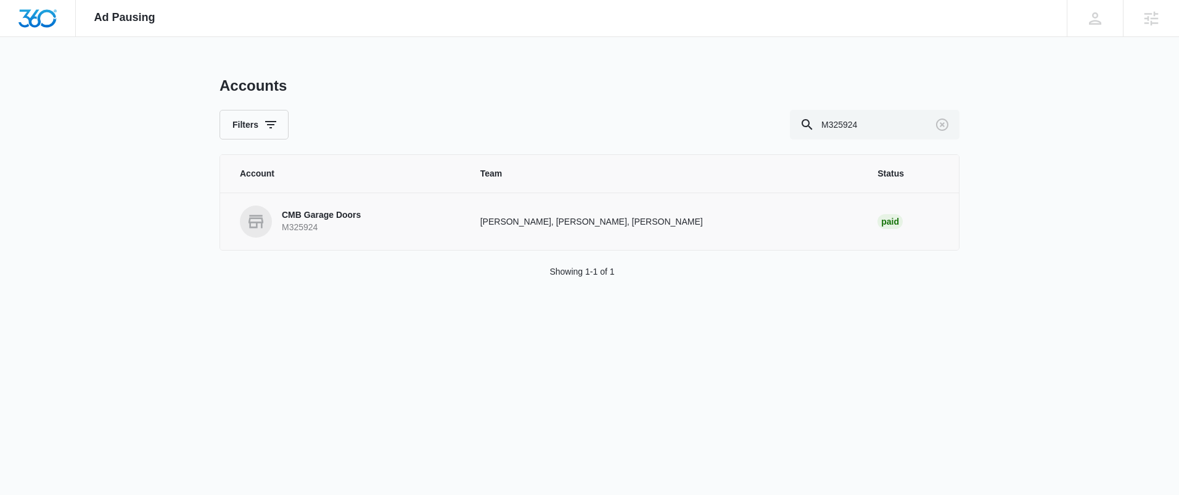
click at [313, 221] on p "M325924" at bounding box center [321, 227] width 79 height 12
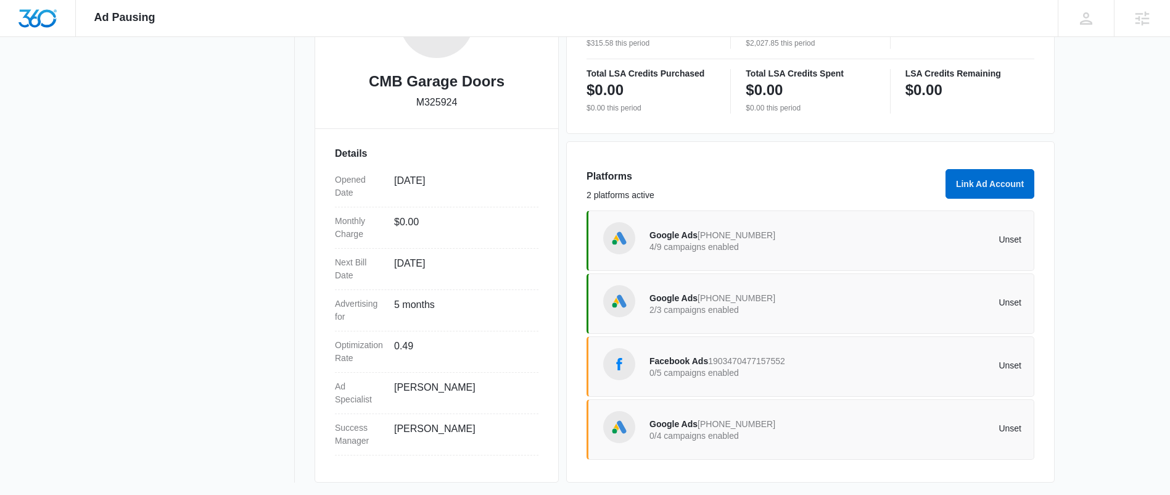
scroll to position [255, 0]
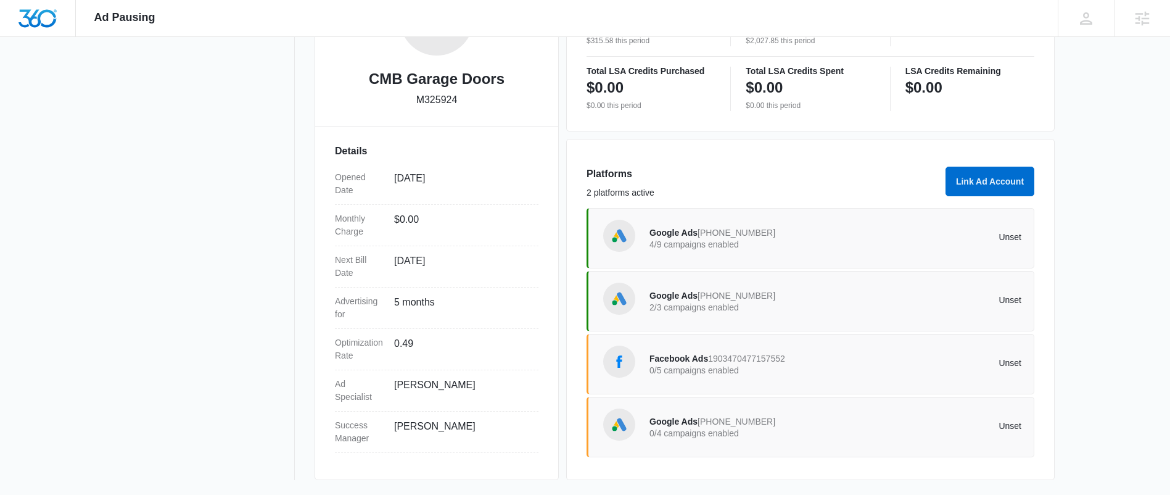
click at [731, 298] on span "[PHONE_NUMBER]" at bounding box center [736, 295] width 78 height 10
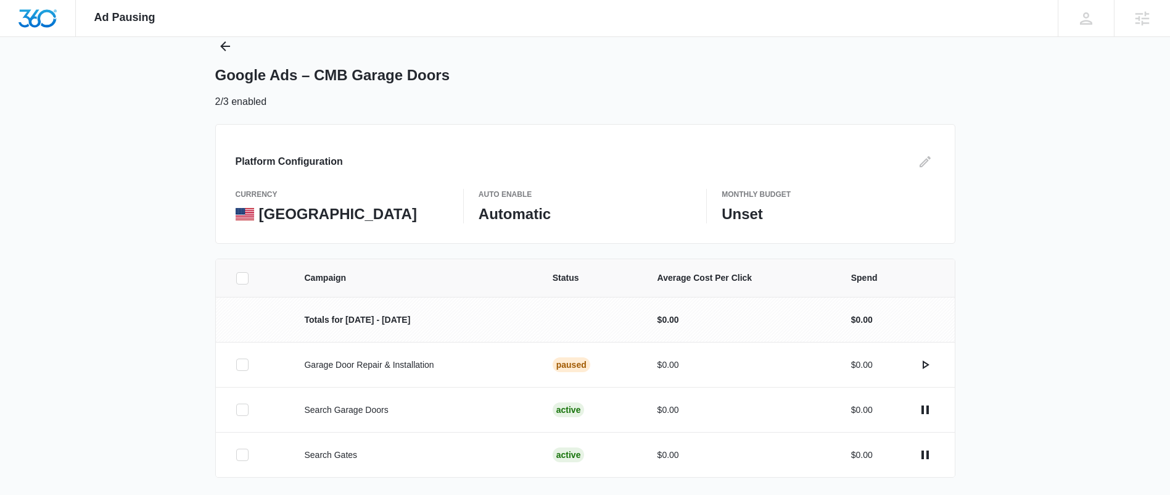
scroll to position [80, 0]
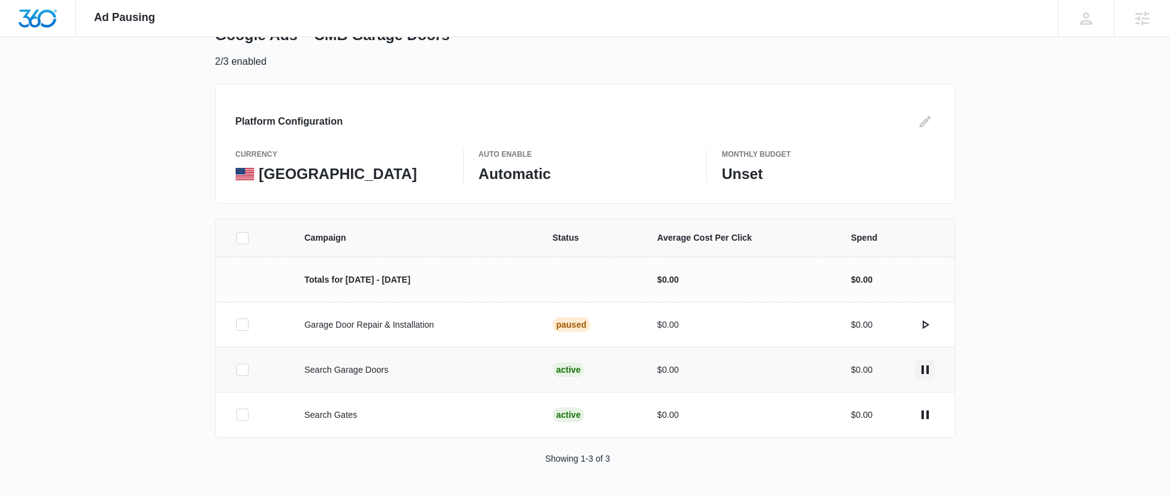
click at [921, 367] on icon "actions.pause" at bounding box center [924, 369] width 7 height 9
click at [927, 407] on icon "actions.pause" at bounding box center [925, 414] width 15 height 15
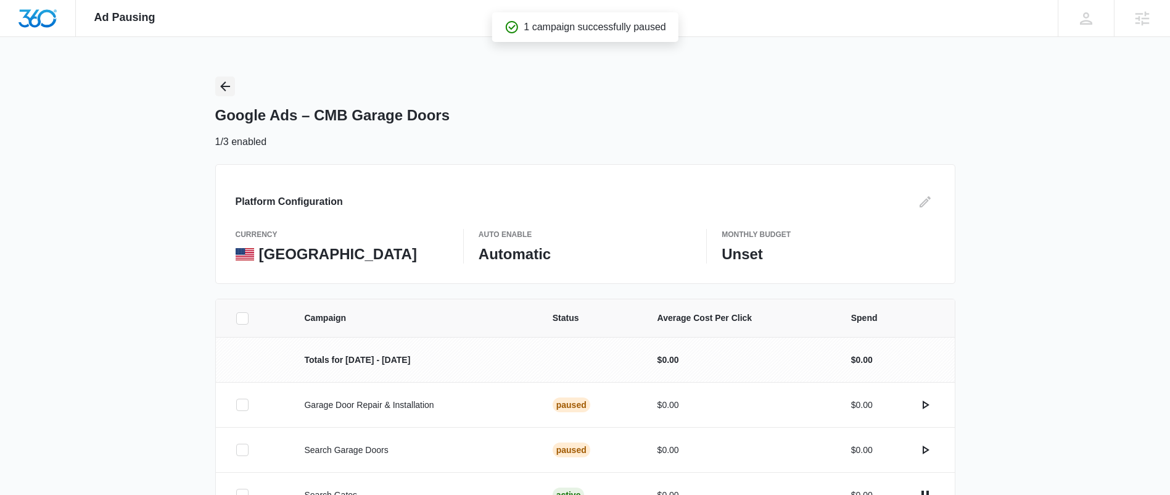
click at [224, 84] on icon "Back" at bounding box center [225, 86] width 15 height 15
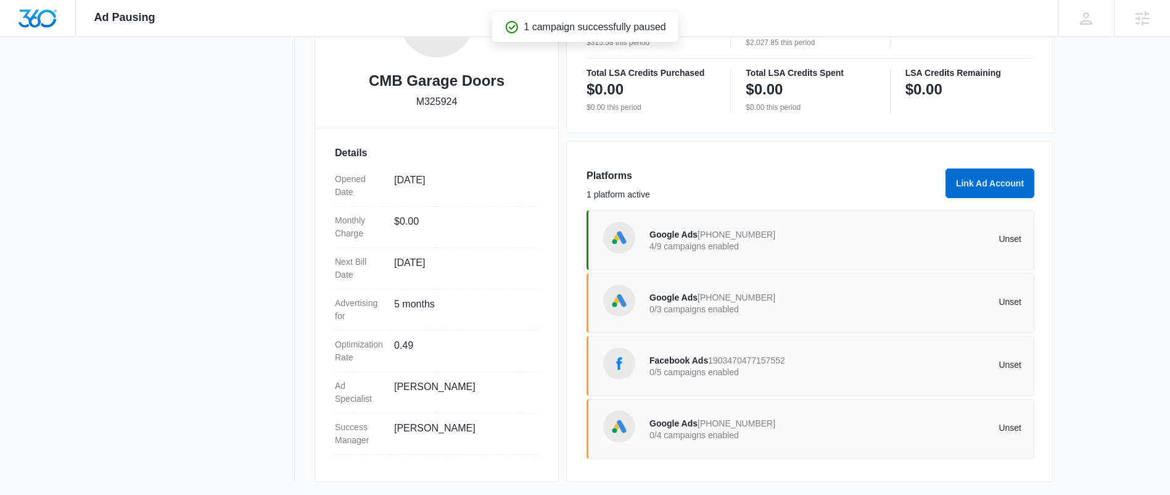
scroll to position [255, 0]
click at [725, 232] on span "[PHONE_NUMBER]" at bounding box center [736, 233] width 78 height 10
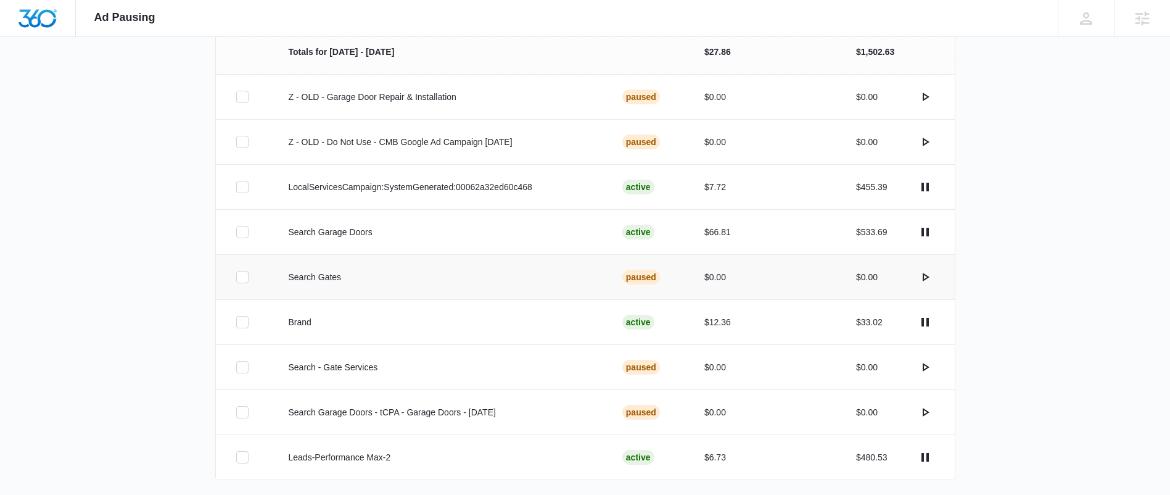
scroll to position [308, 0]
